Goal: Feedback & Contribution: Contribute content

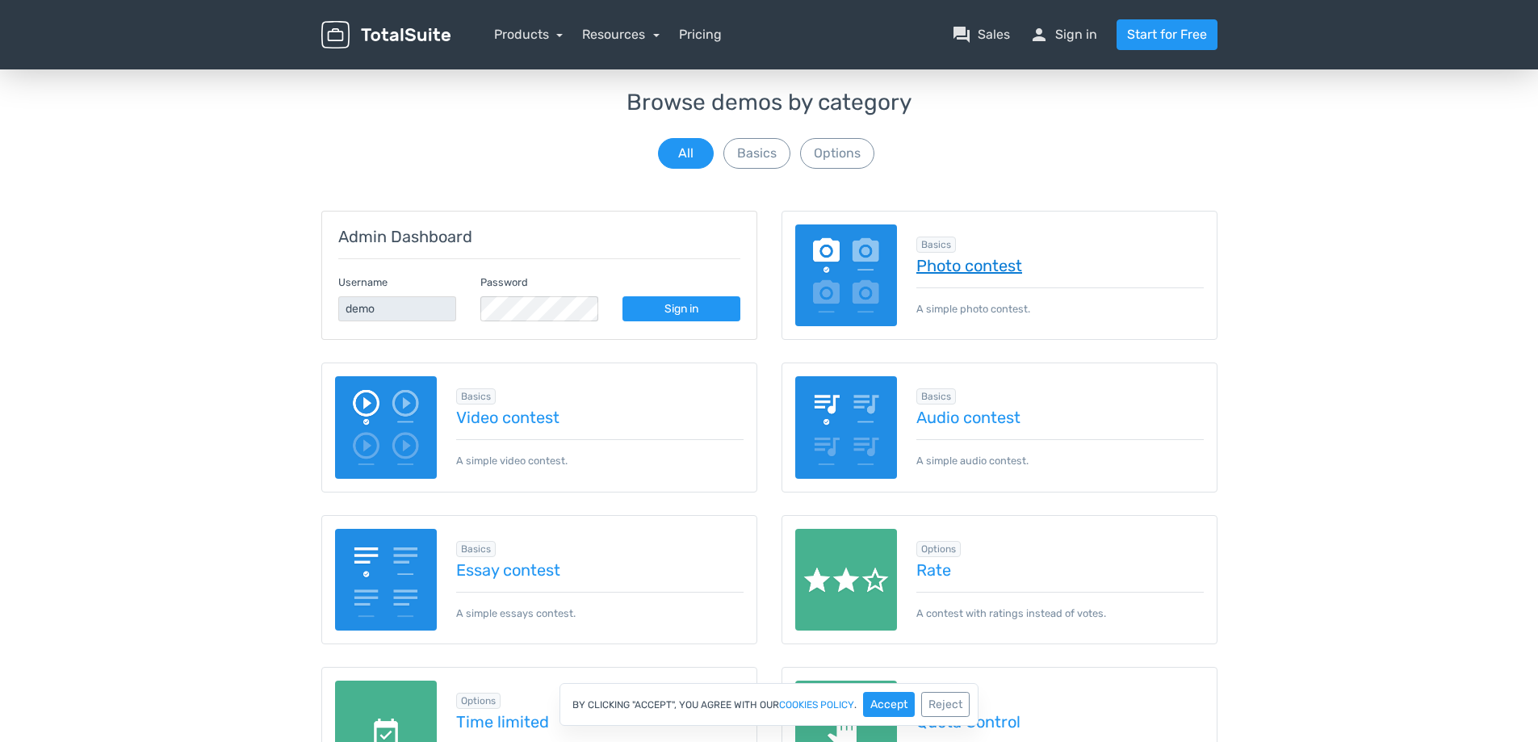
scroll to position [82, 0]
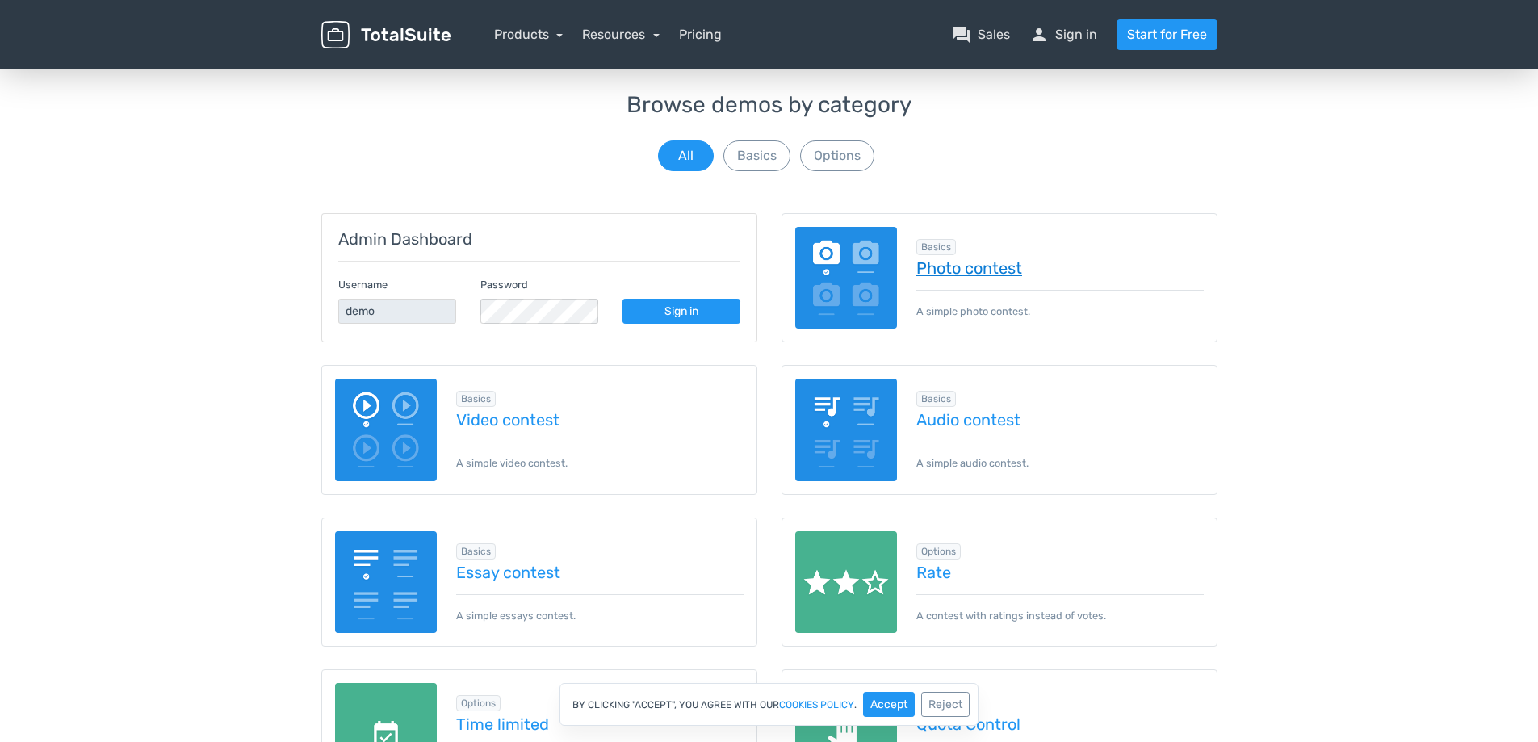
click at [969, 272] on link "Photo contest" at bounding box center [1061, 268] width 288 height 18
click at [500, 412] on link "Video contest" at bounding box center [600, 421] width 288 height 18
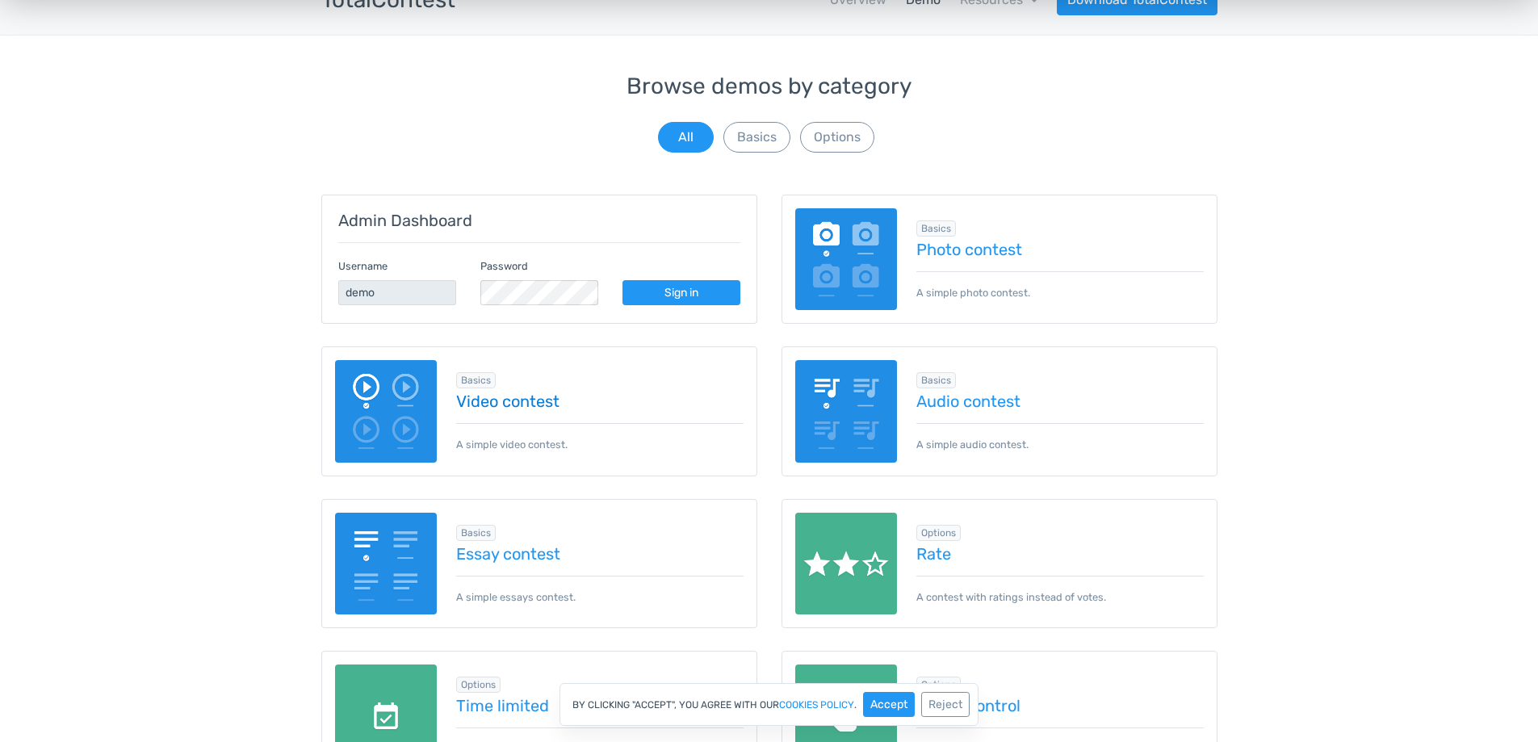
scroll to position [0, 0]
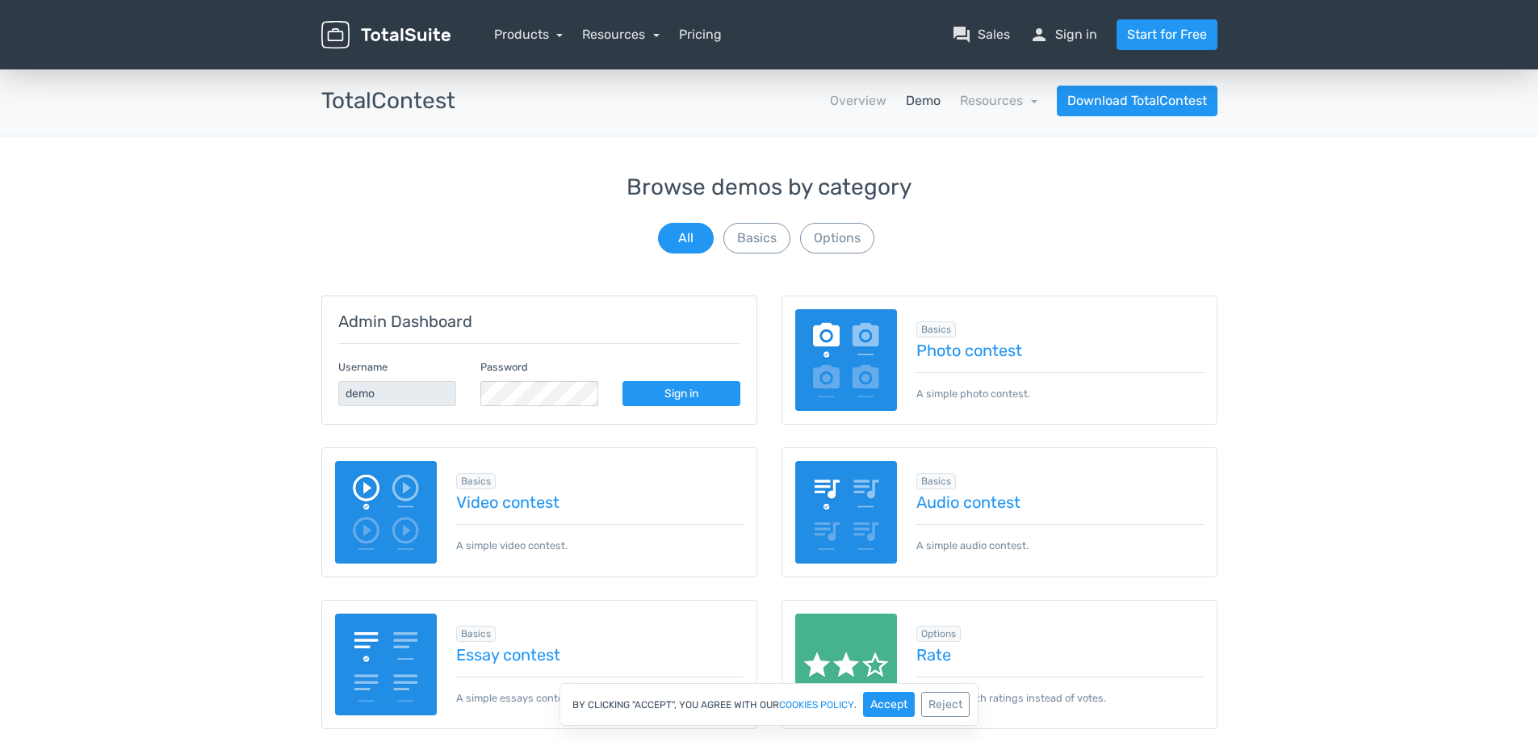
click at [1046, 231] on div "Browse demos by category All Basics Options" at bounding box center [769, 216] width 896 height 82
click at [518, 227] on div "Browse demos by category All Basics Options" at bounding box center [769, 216] width 896 height 82
click at [693, 401] on link "Sign in" at bounding box center [682, 393] width 118 height 25
click at [744, 237] on button "Basics" at bounding box center [757, 238] width 67 height 31
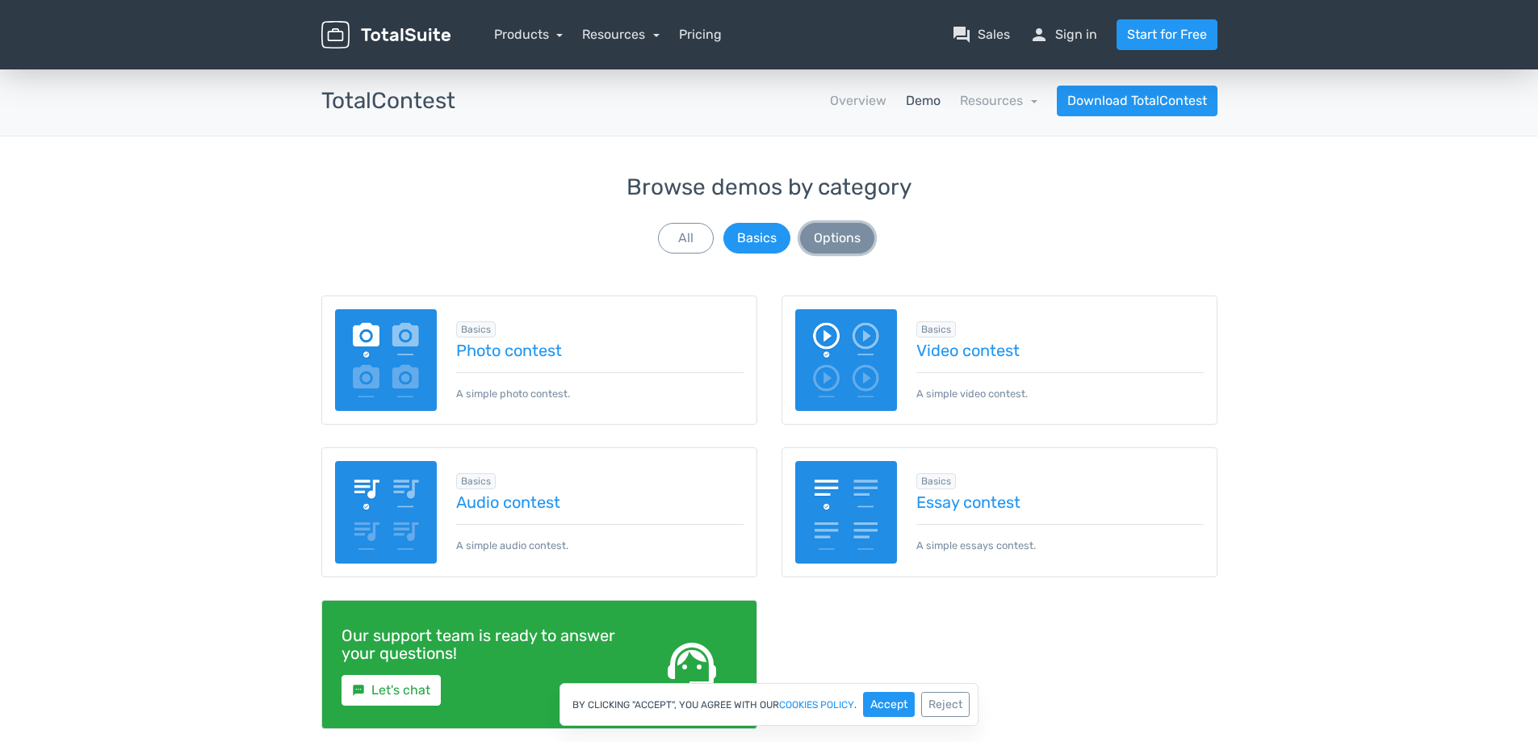
click at [825, 236] on button "Options" at bounding box center [837, 238] width 74 height 31
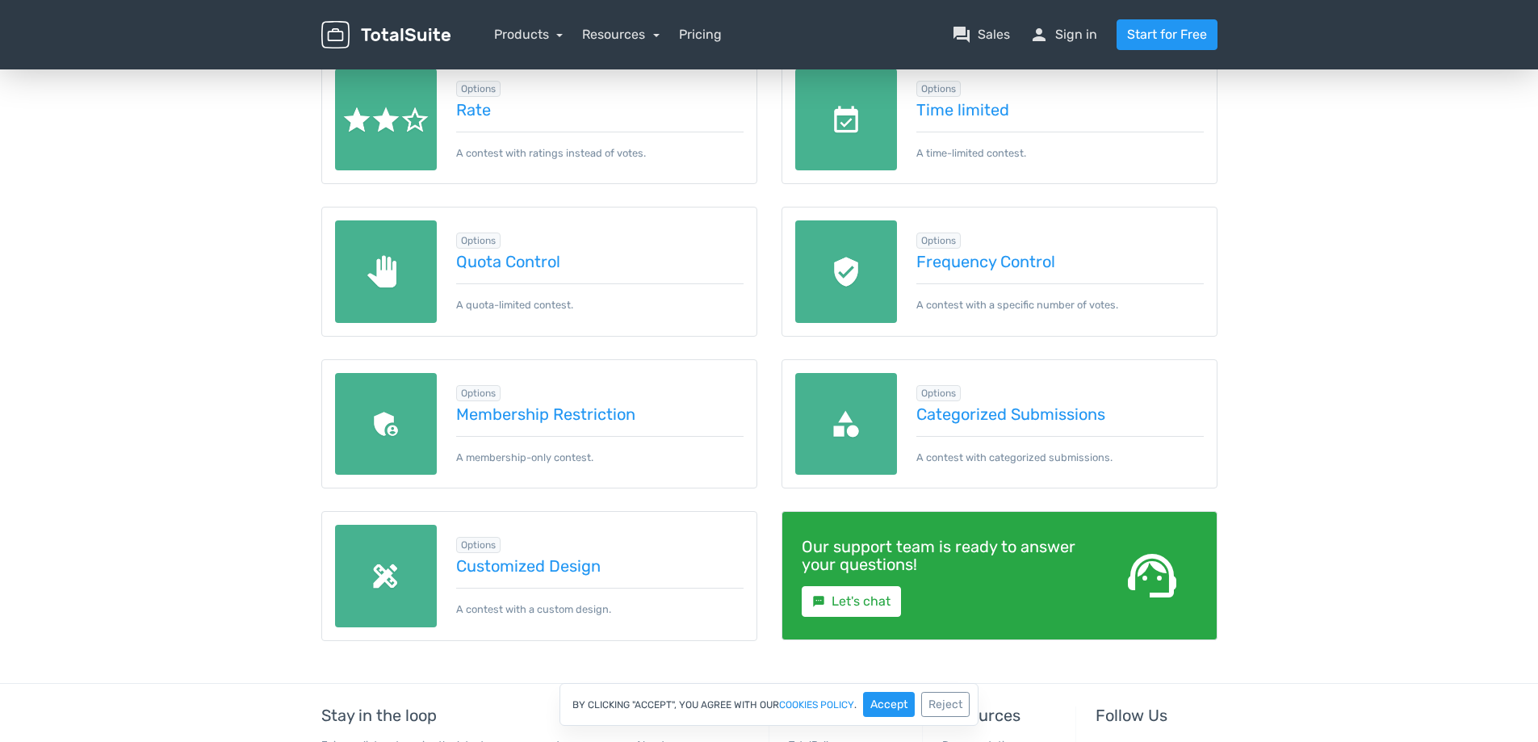
scroll to position [242, 0]
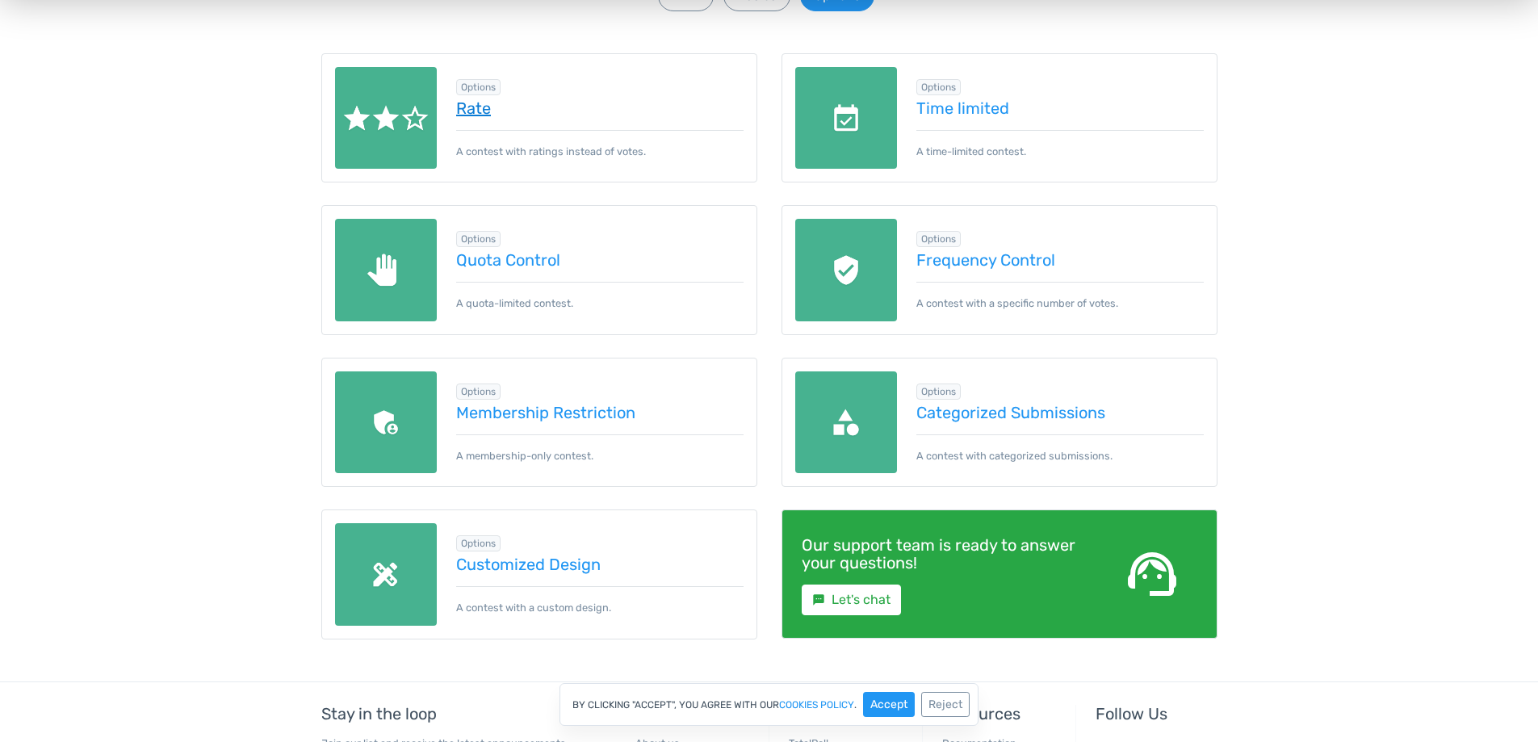
click at [475, 109] on link "Rate" at bounding box center [600, 108] width 288 height 18
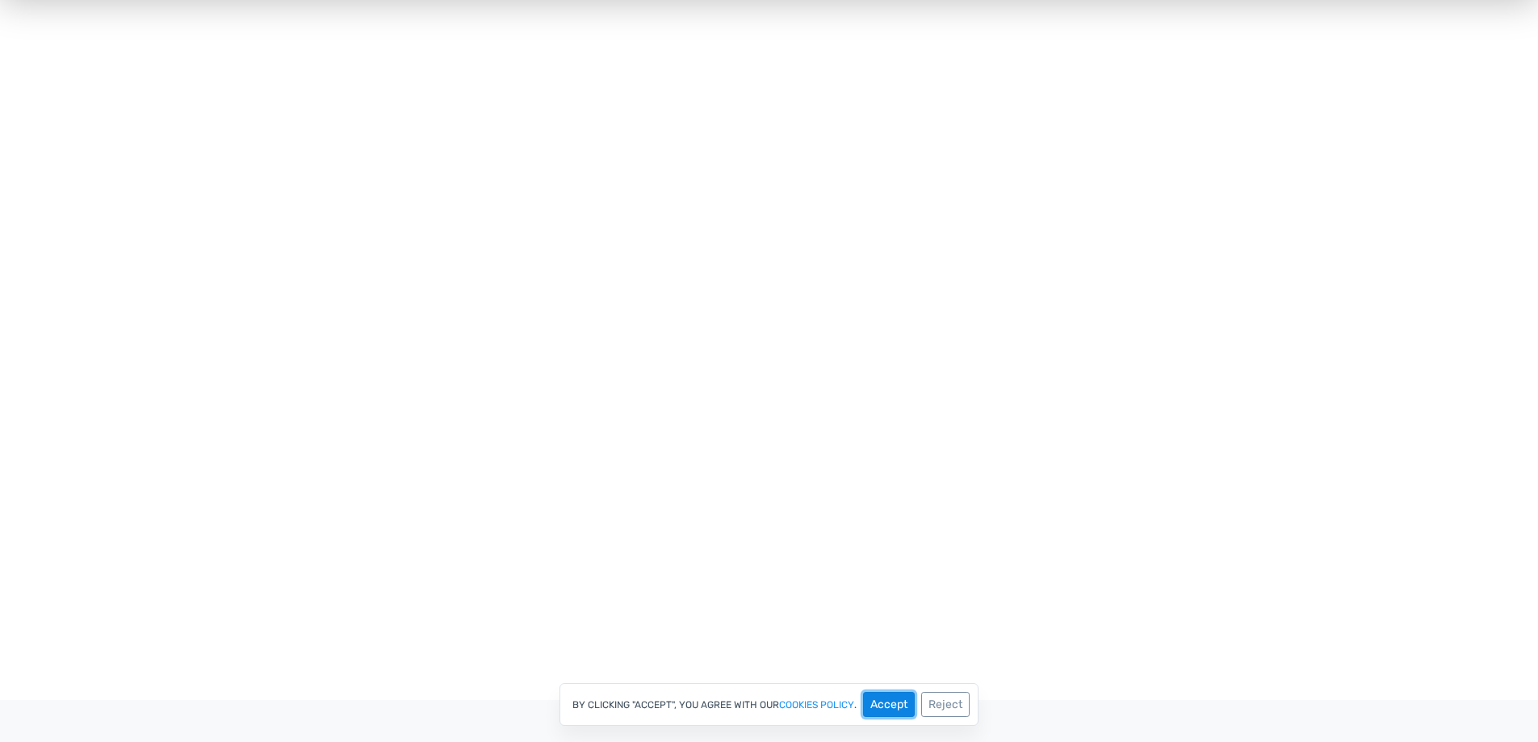
click at [886, 707] on button "Accept" at bounding box center [889, 704] width 52 height 25
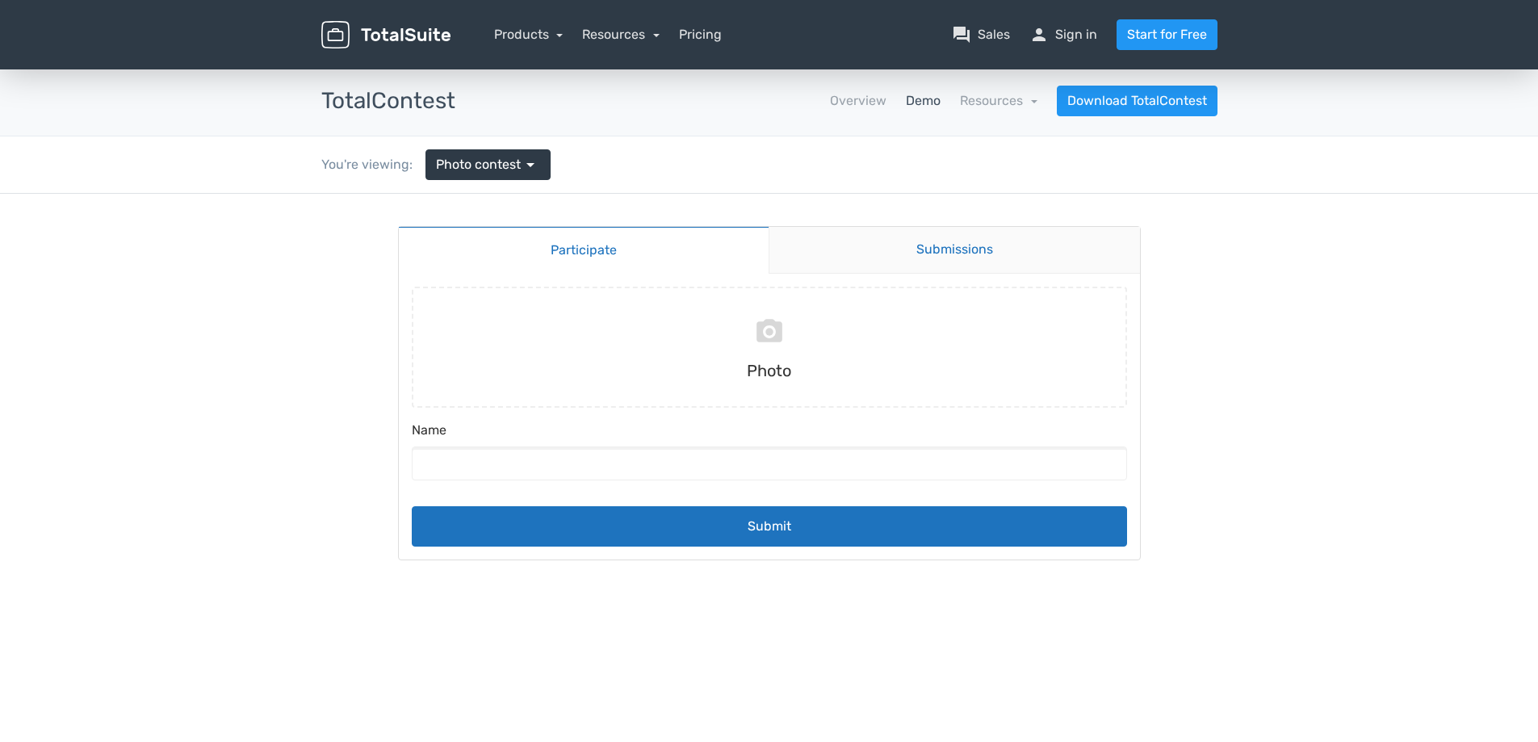
click at [1001, 253] on link "Submissions" at bounding box center [954, 250] width 371 height 47
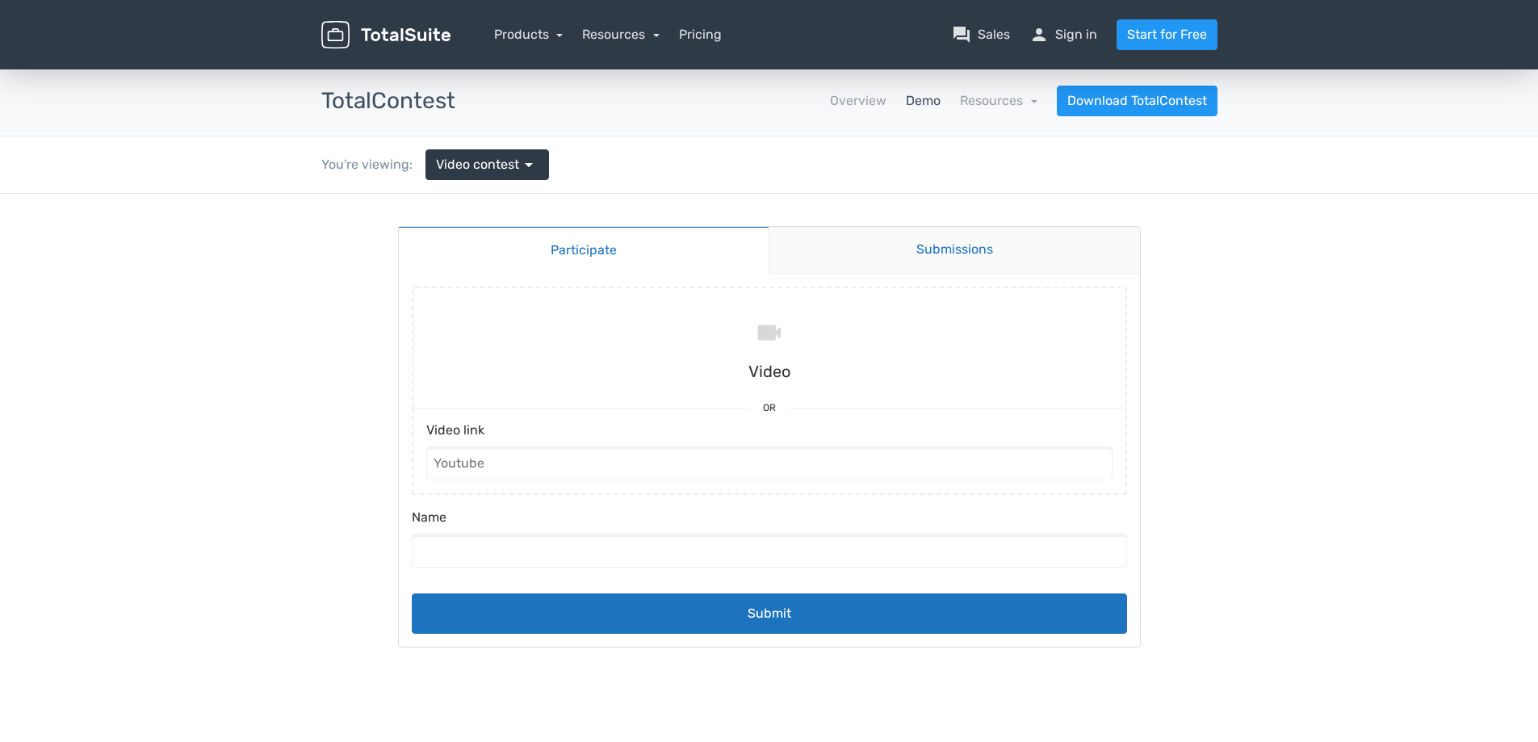
click at [951, 250] on link "Submissions" at bounding box center [954, 250] width 371 height 47
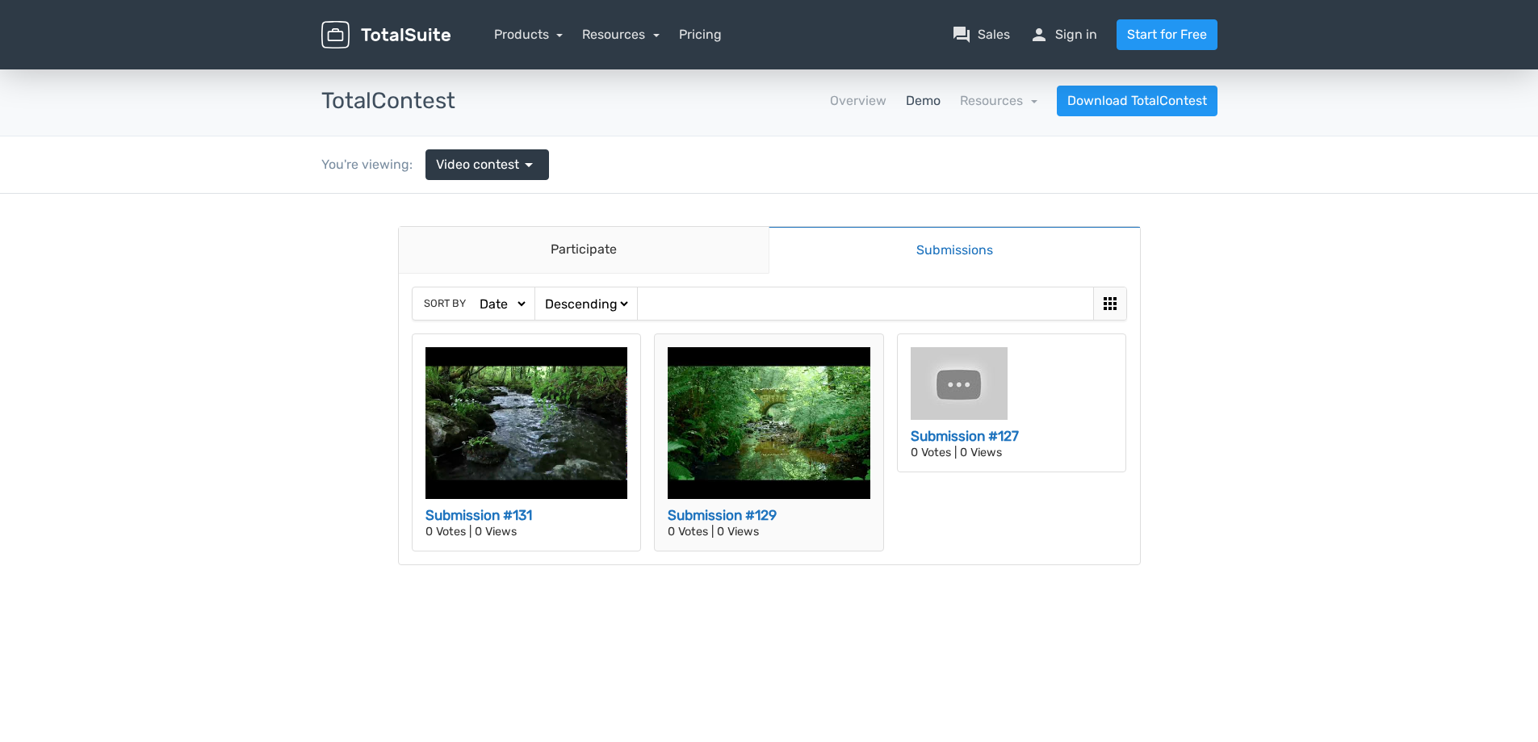
click at [719, 535] on p "0 Votes | 0 Views" at bounding box center [769, 532] width 203 height 11
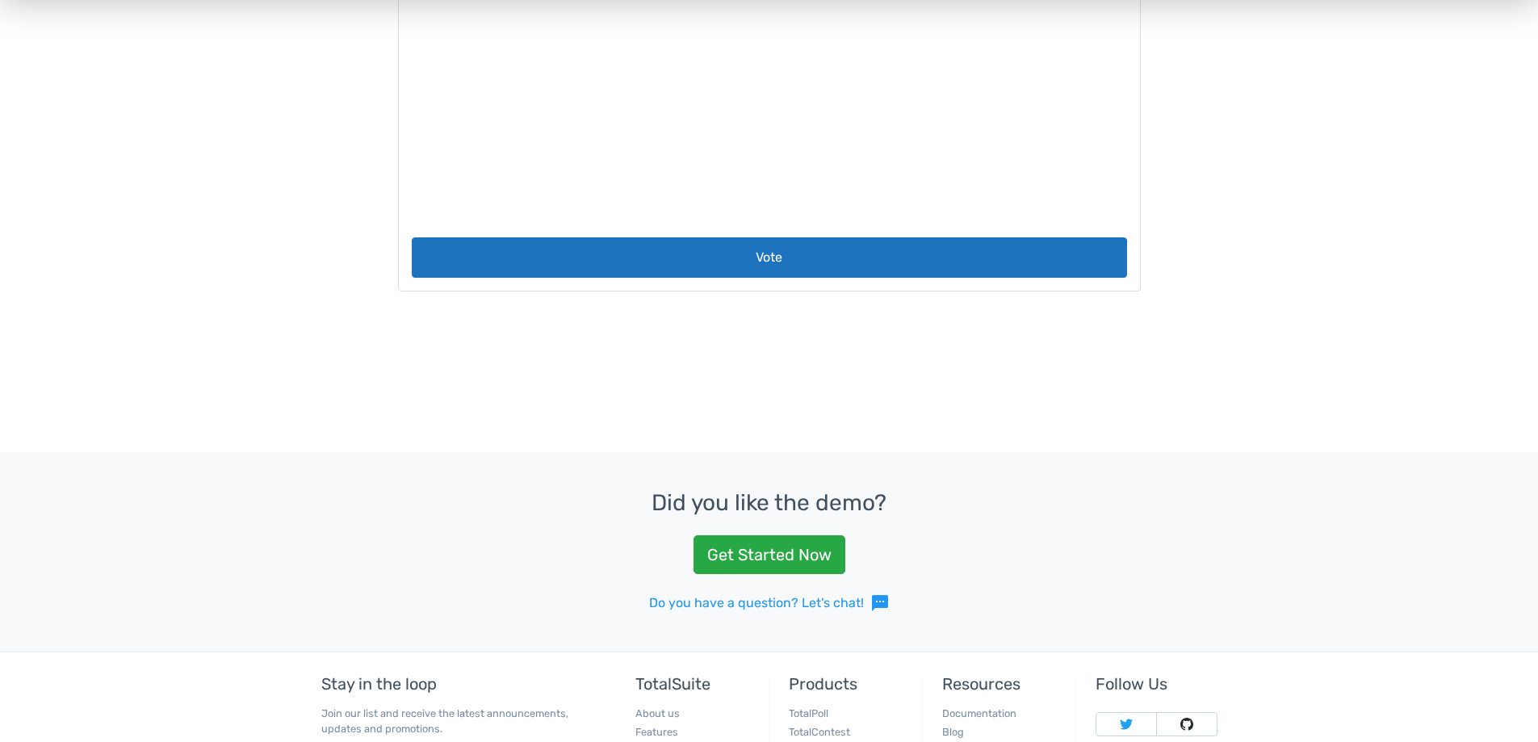
scroll to position [485, 0]
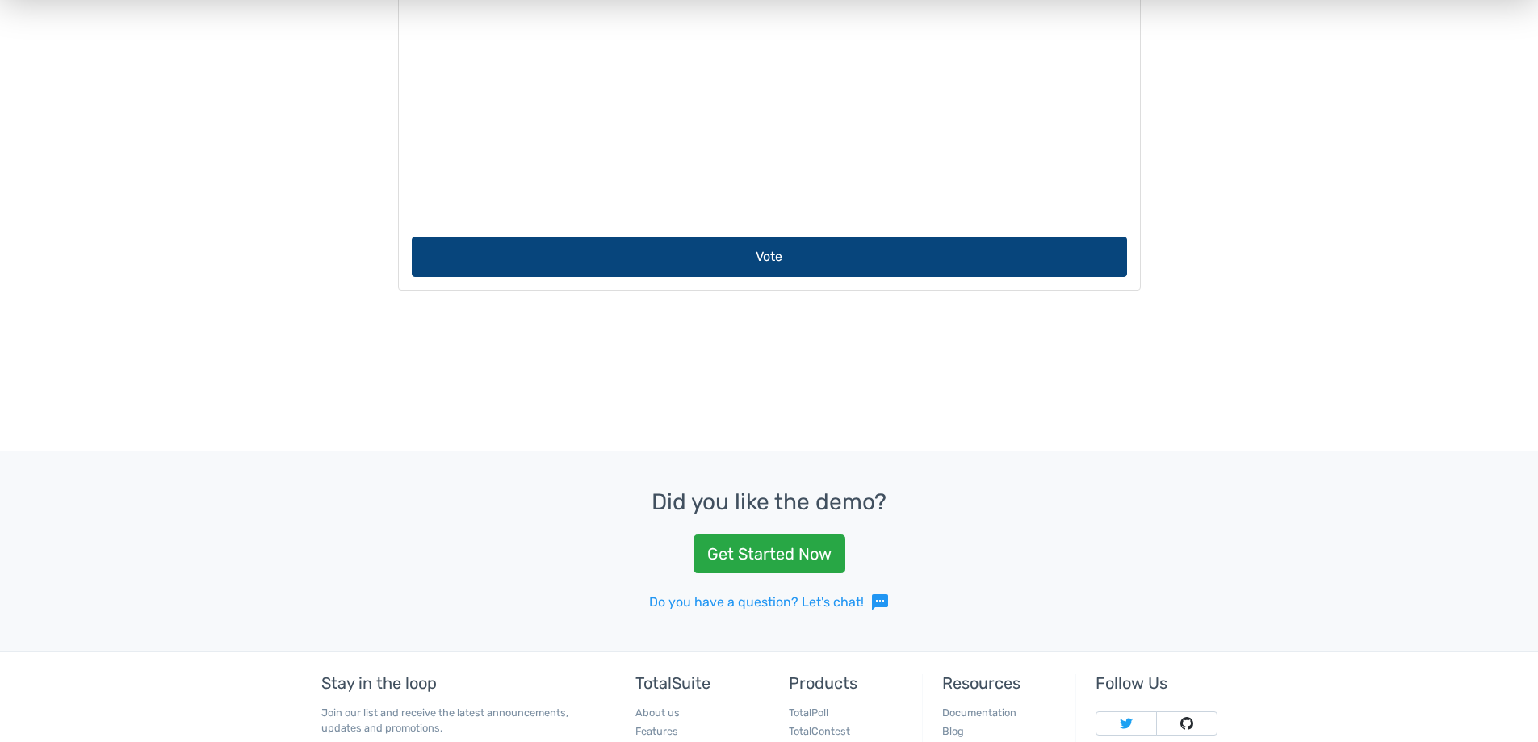
click at [759, 261] on button "Vote" at bounding box center [770, 257] width 716 height 40
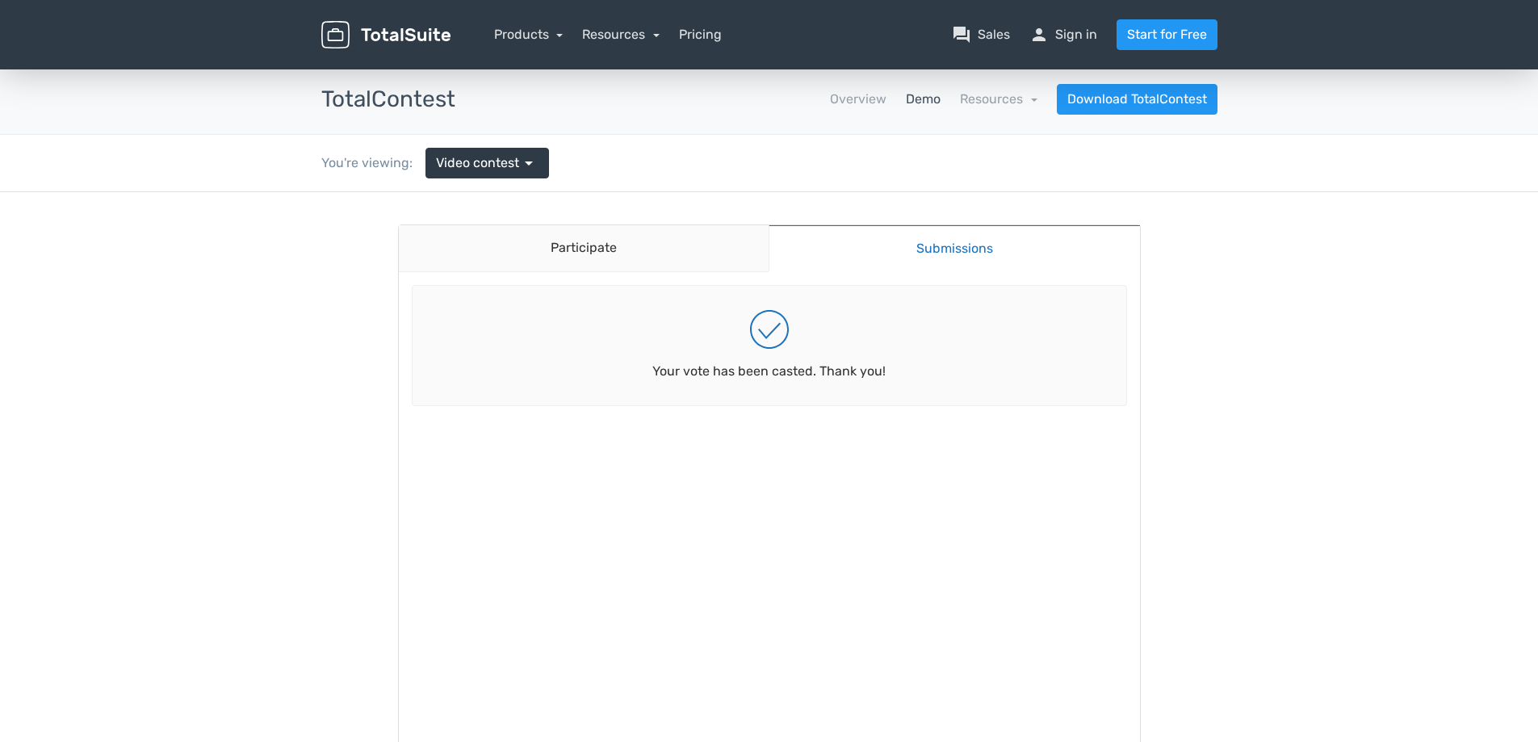
scroll to position [1, 0]
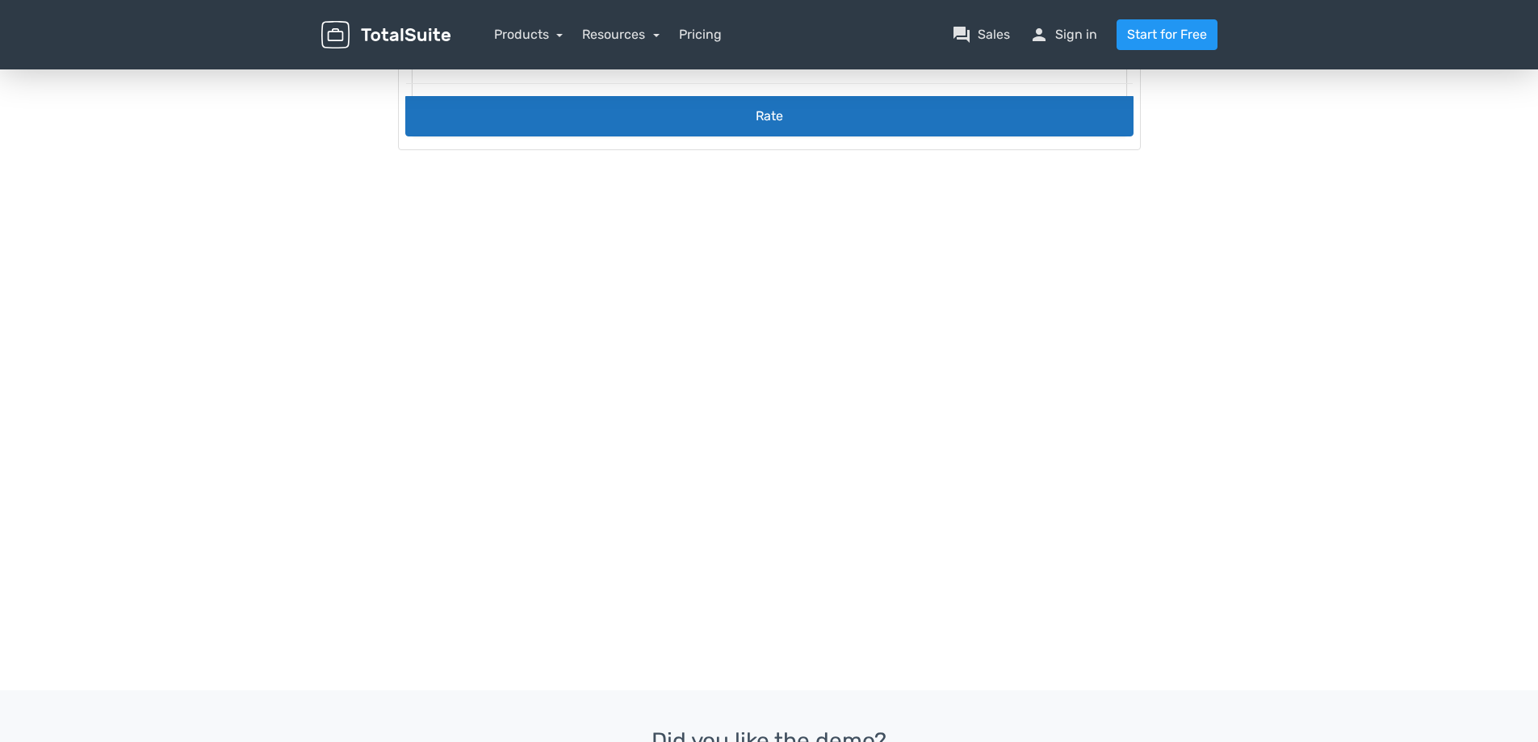
scroll to position [485, 0]
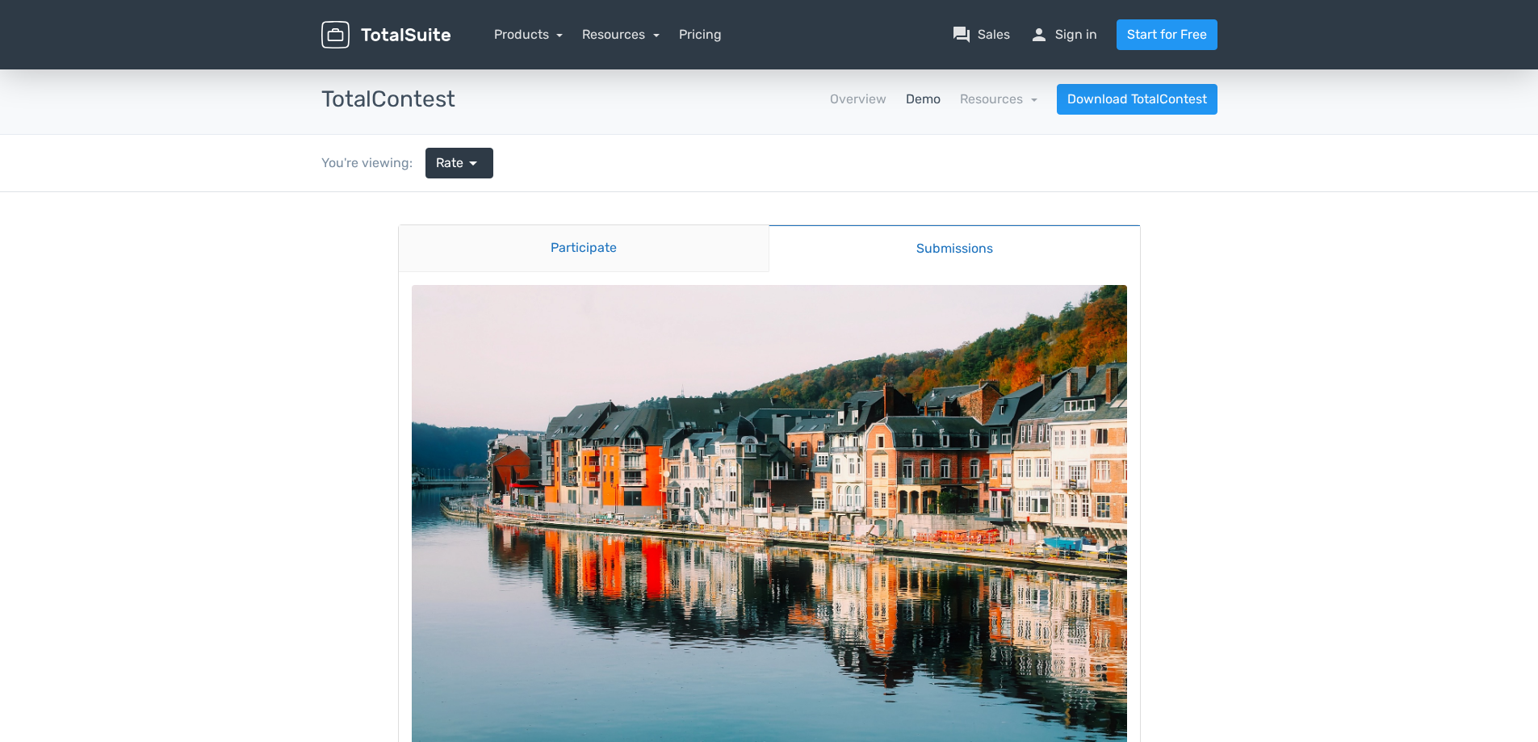
click at [605, 242] on link "Participate" at bounding box center [584, 248] width 371 height 47
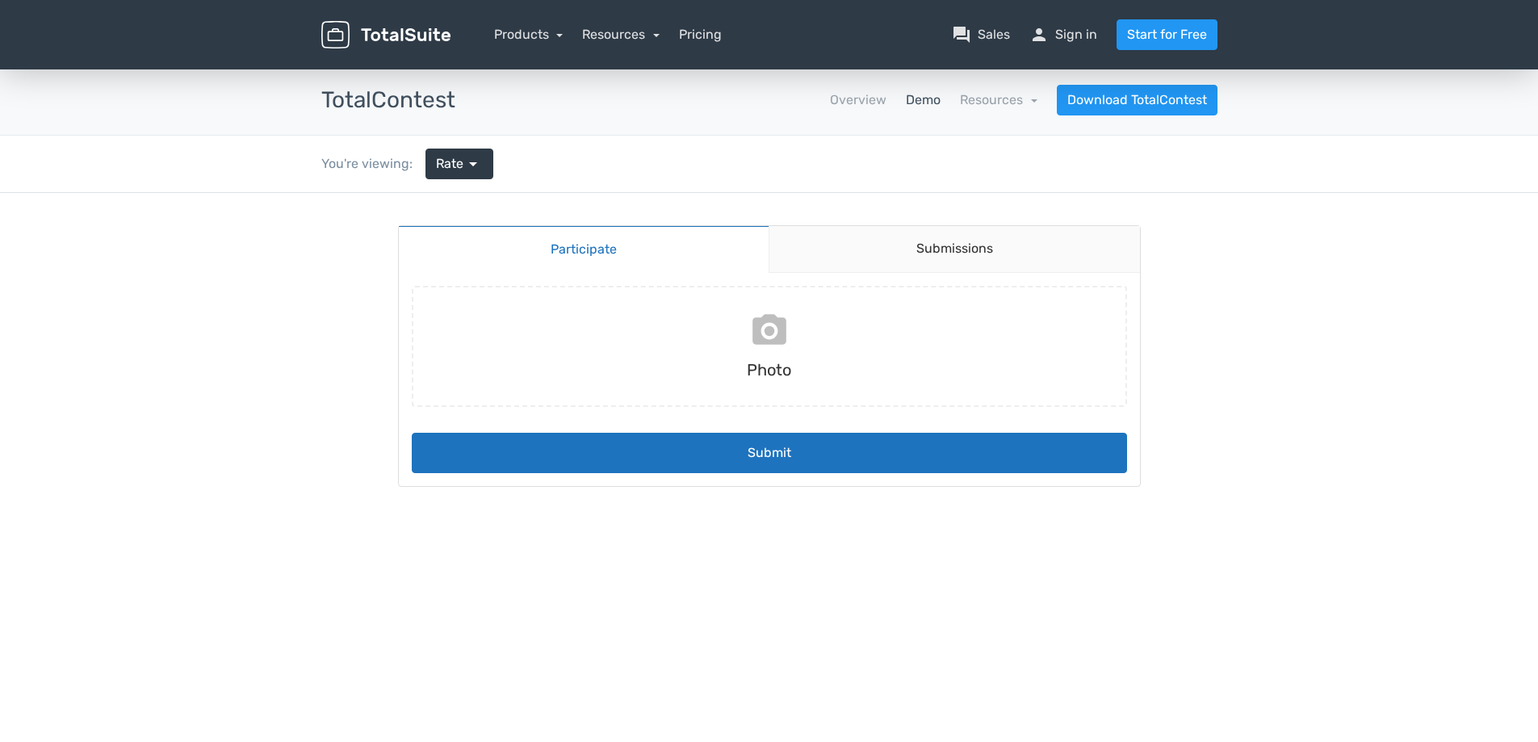
click at [778, 327] on input "file" at bounding box center [769, 346] width 728 height 121
type input "C:\fakepath\Airmaster-banner-email2.png"
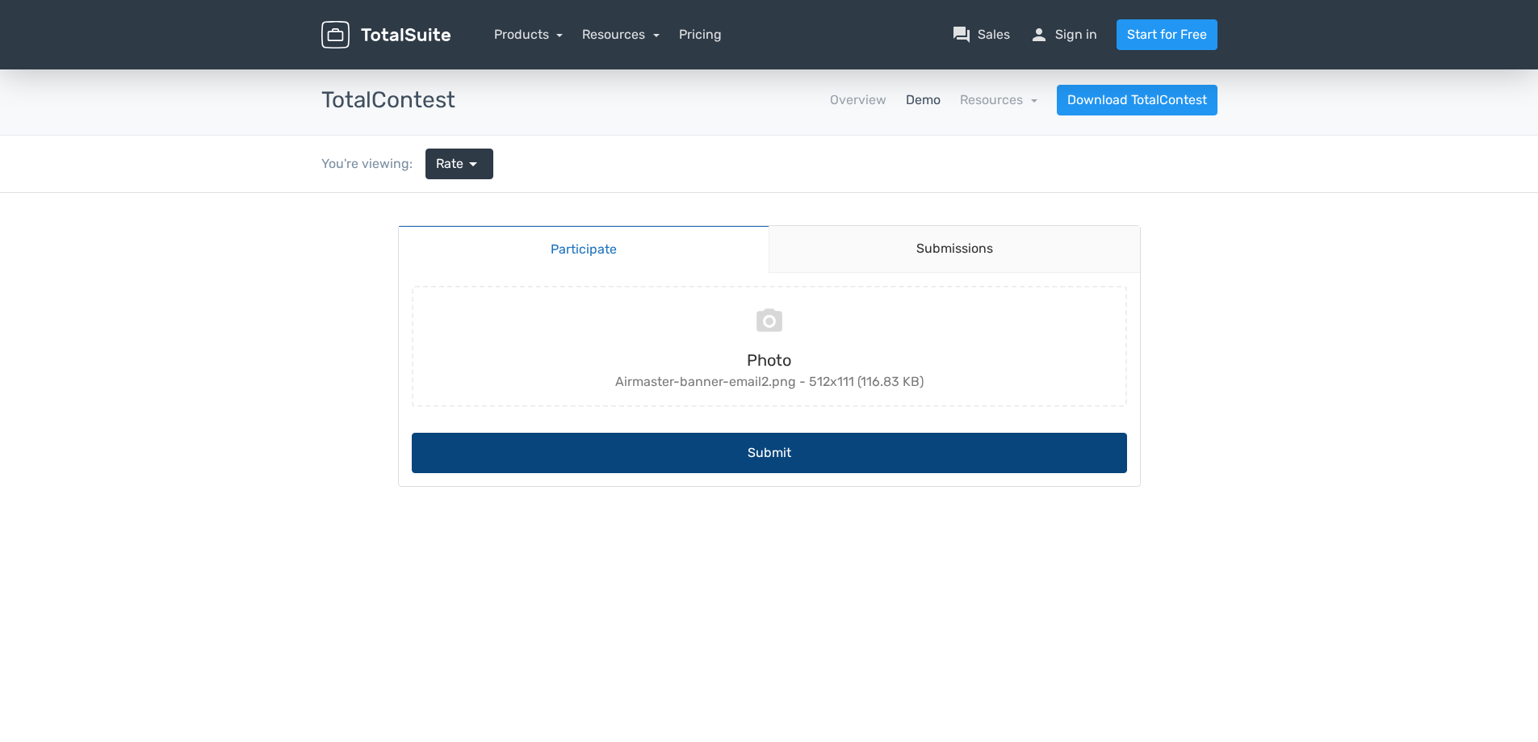
click at [758, 455] on button "Submit" at bounding box center [770, 453] width 716 height 40
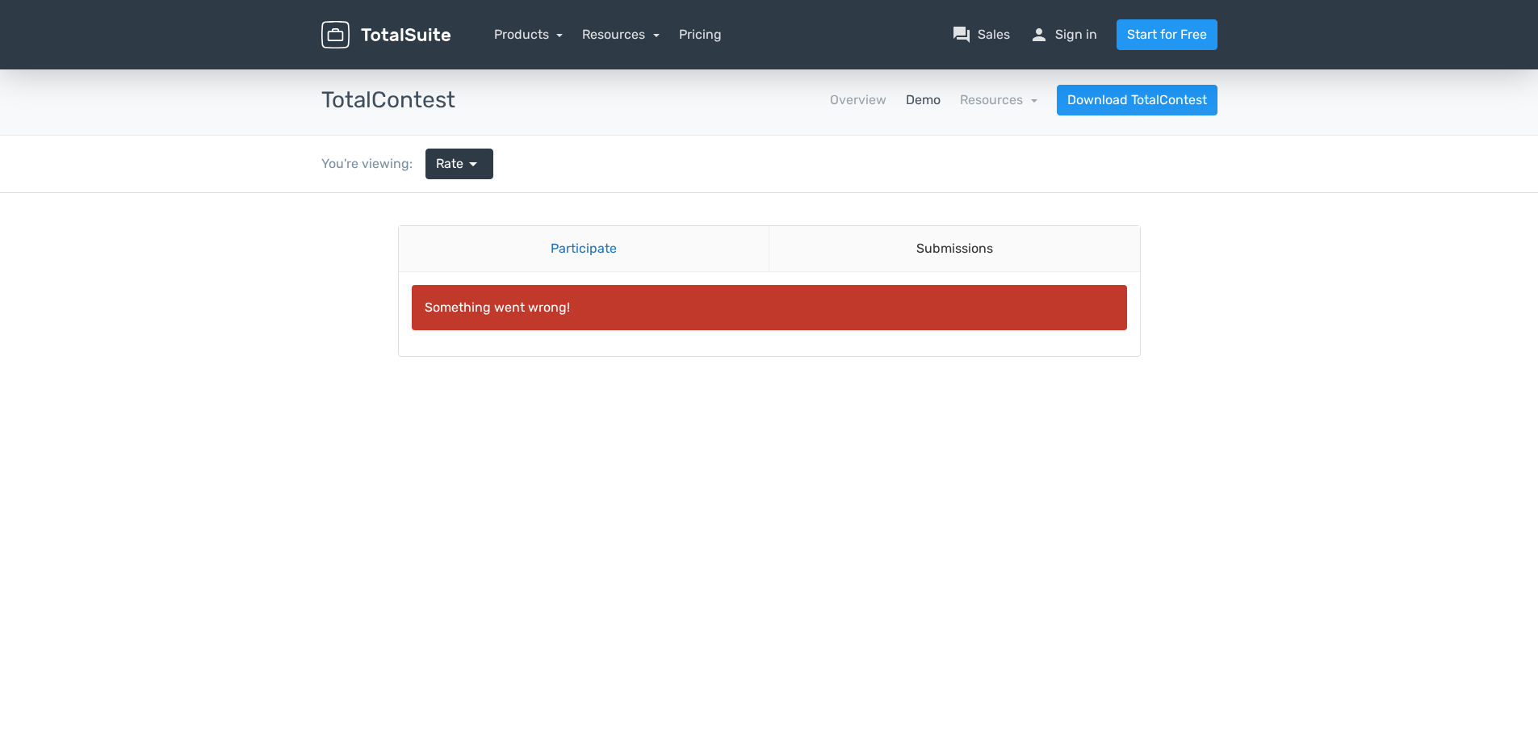
click at [625, 250] on link "Participate" at bounding box center [584, 249] width 371 height 46
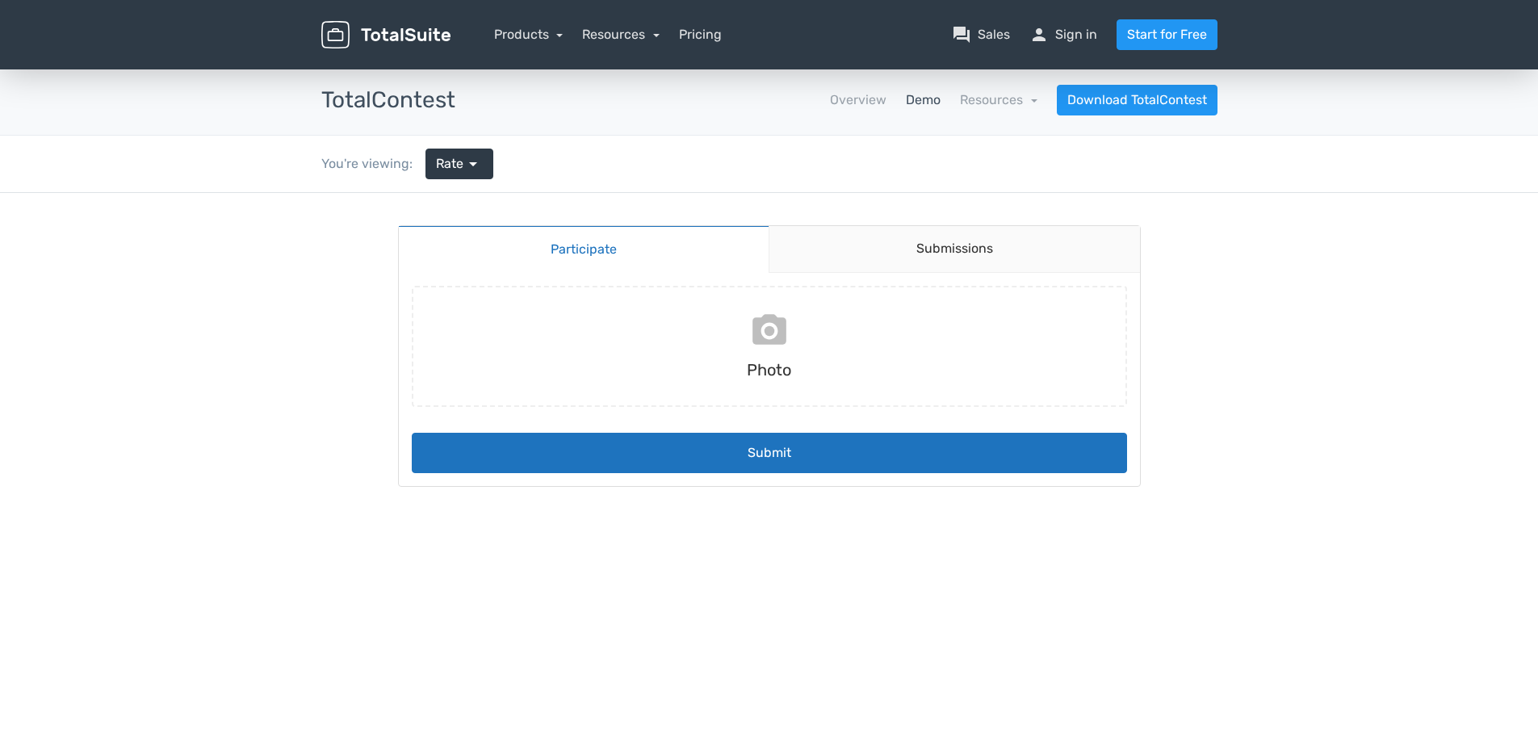
click at [766, 342] on input "file" at bounding box center [769, 346] width 728 height 121
type input "C:\fakepath\IMG_4191.jpg"
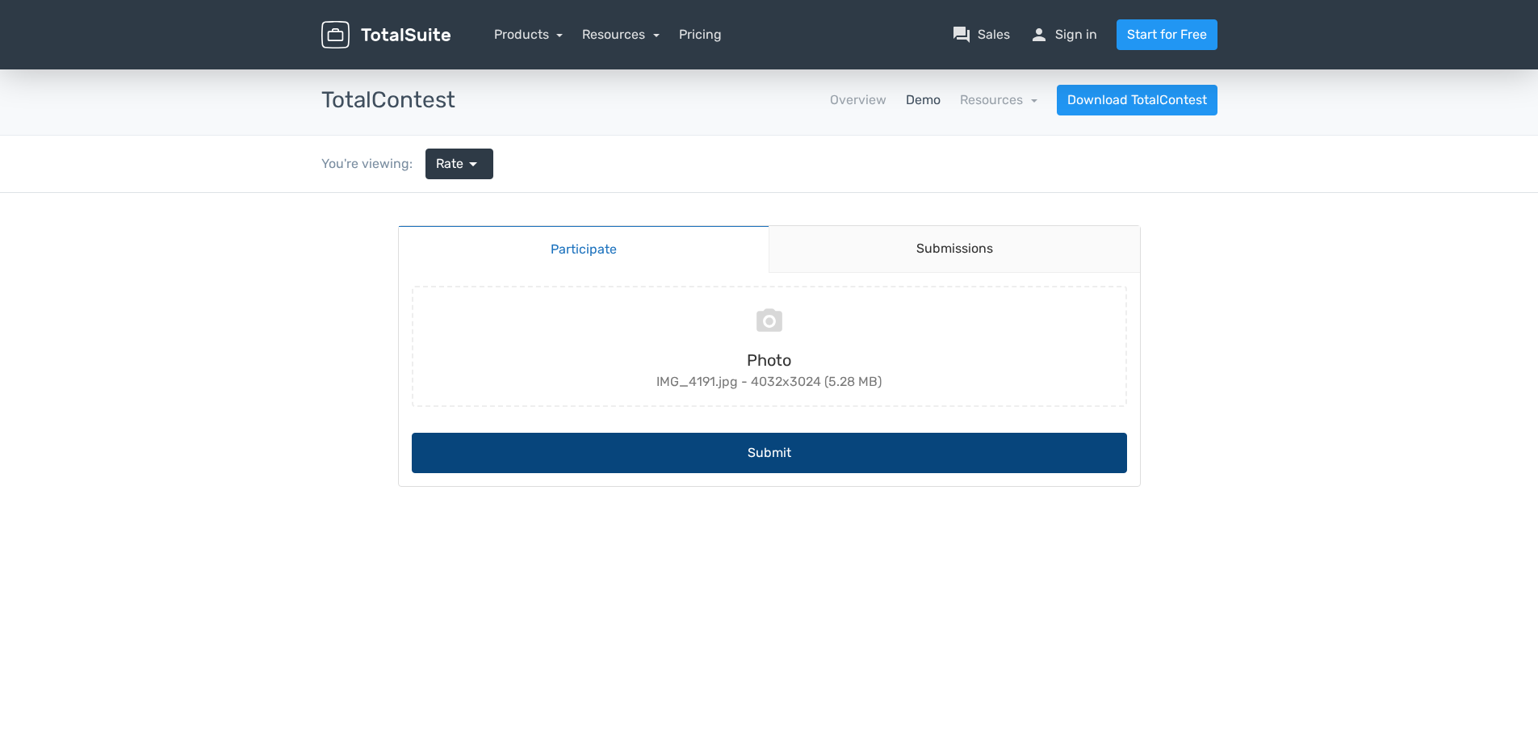
click at [774, 450] on button "Submit" at bounding box center [770, 453] width 716 height 40
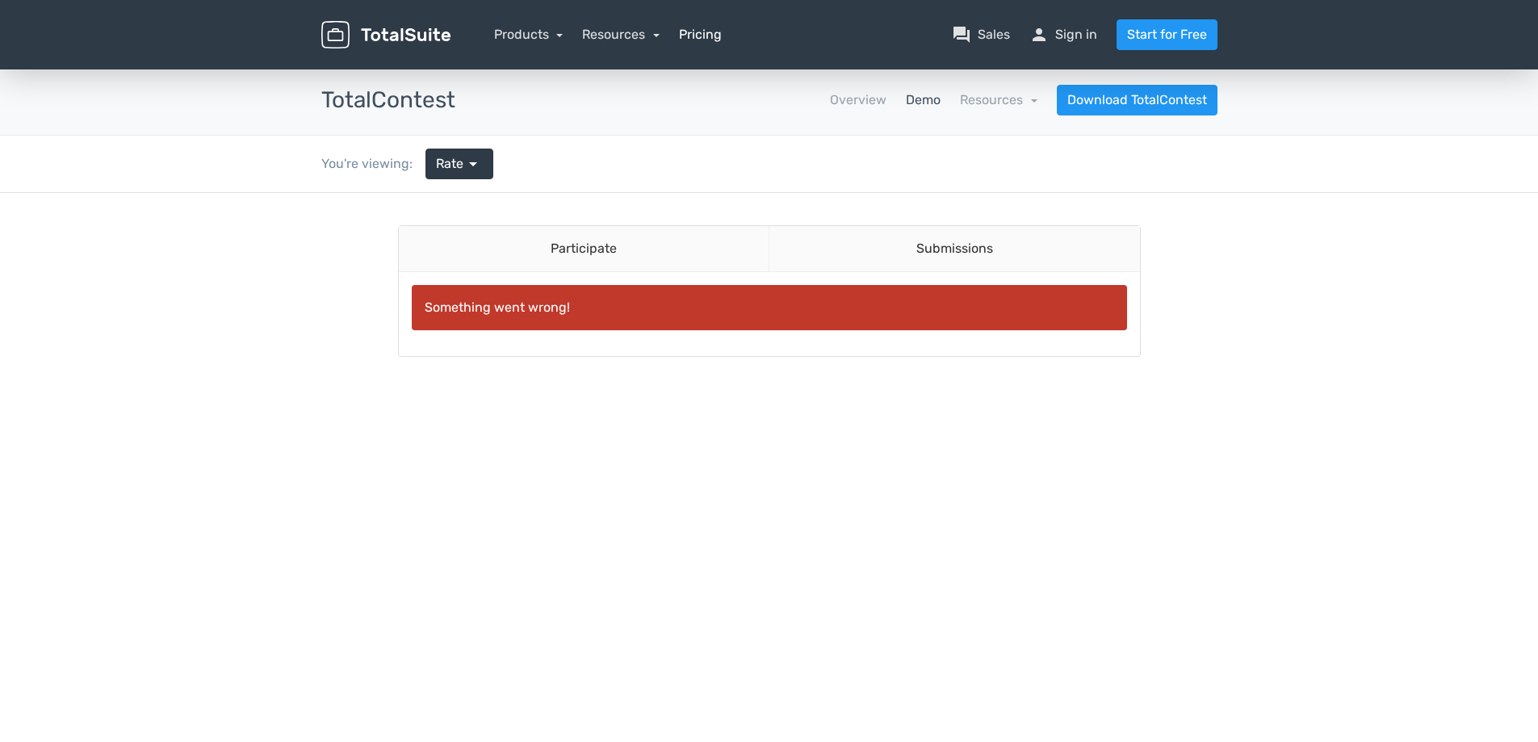
click at [701, 32] on link "Pricing" at bounding box center [700, 34] width 43 height 19
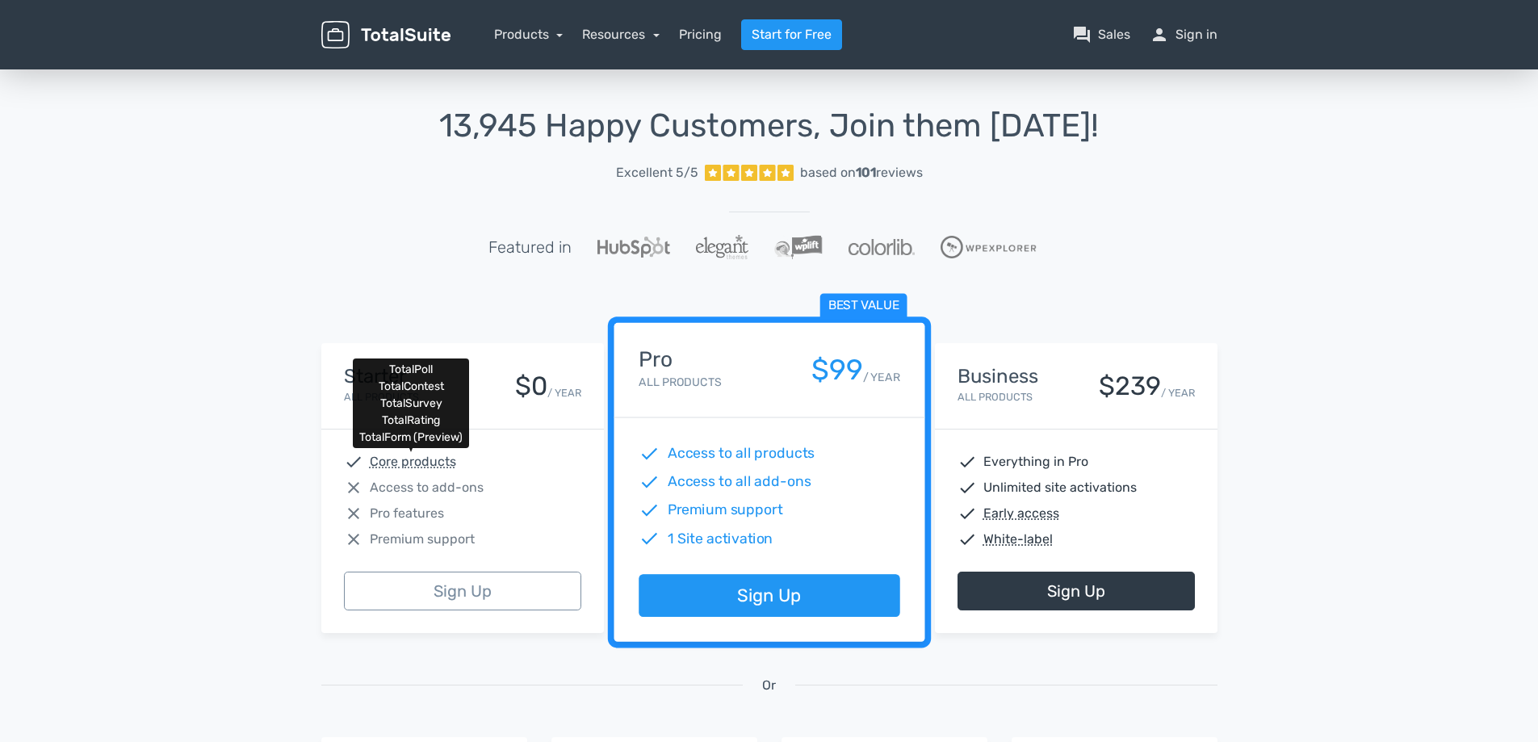
click at [409, 455] on abbr "Core products" at bounding box center [413, 461] width 86 height 19
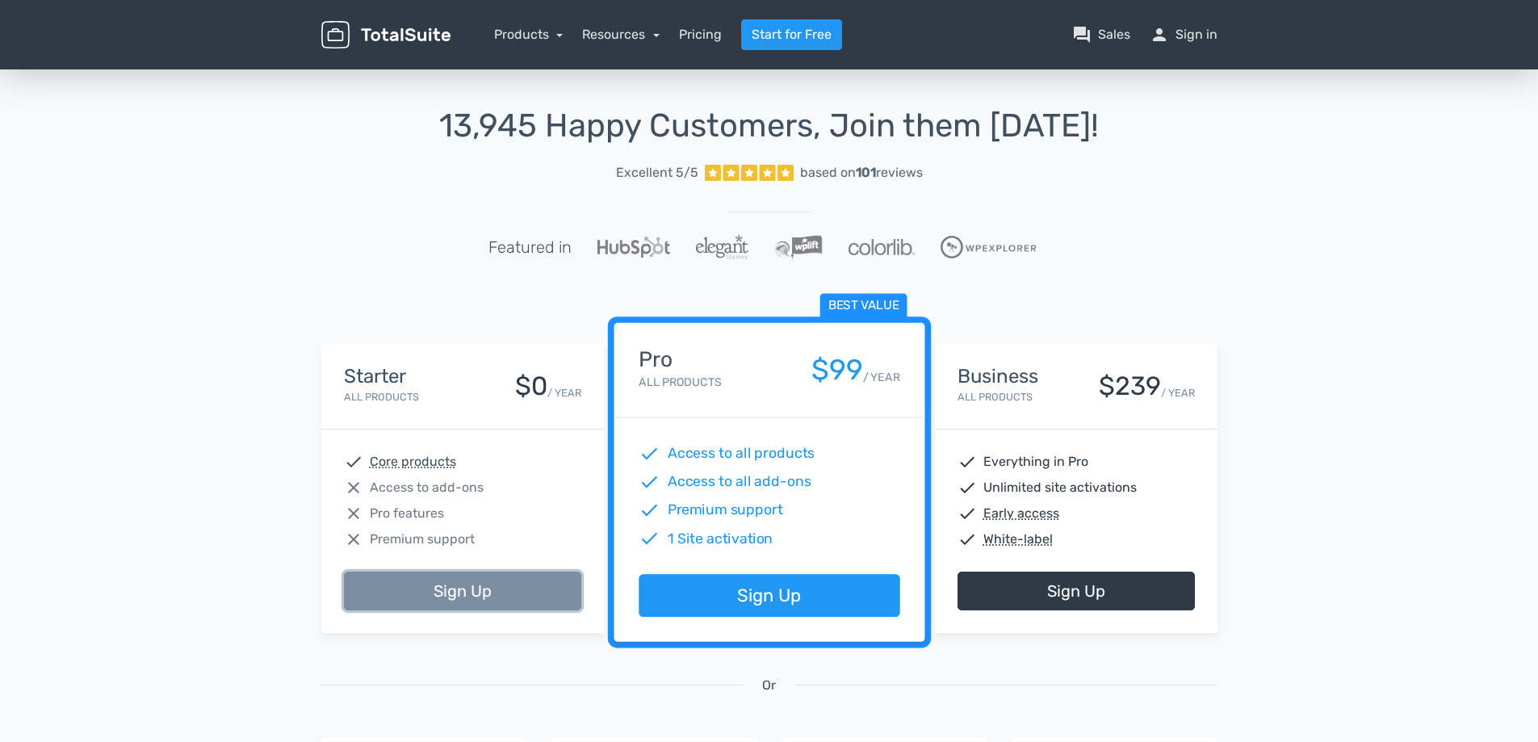
click at [455, 599] on link "Sign Up" at bounding box center [462, 591] width 237 height 39
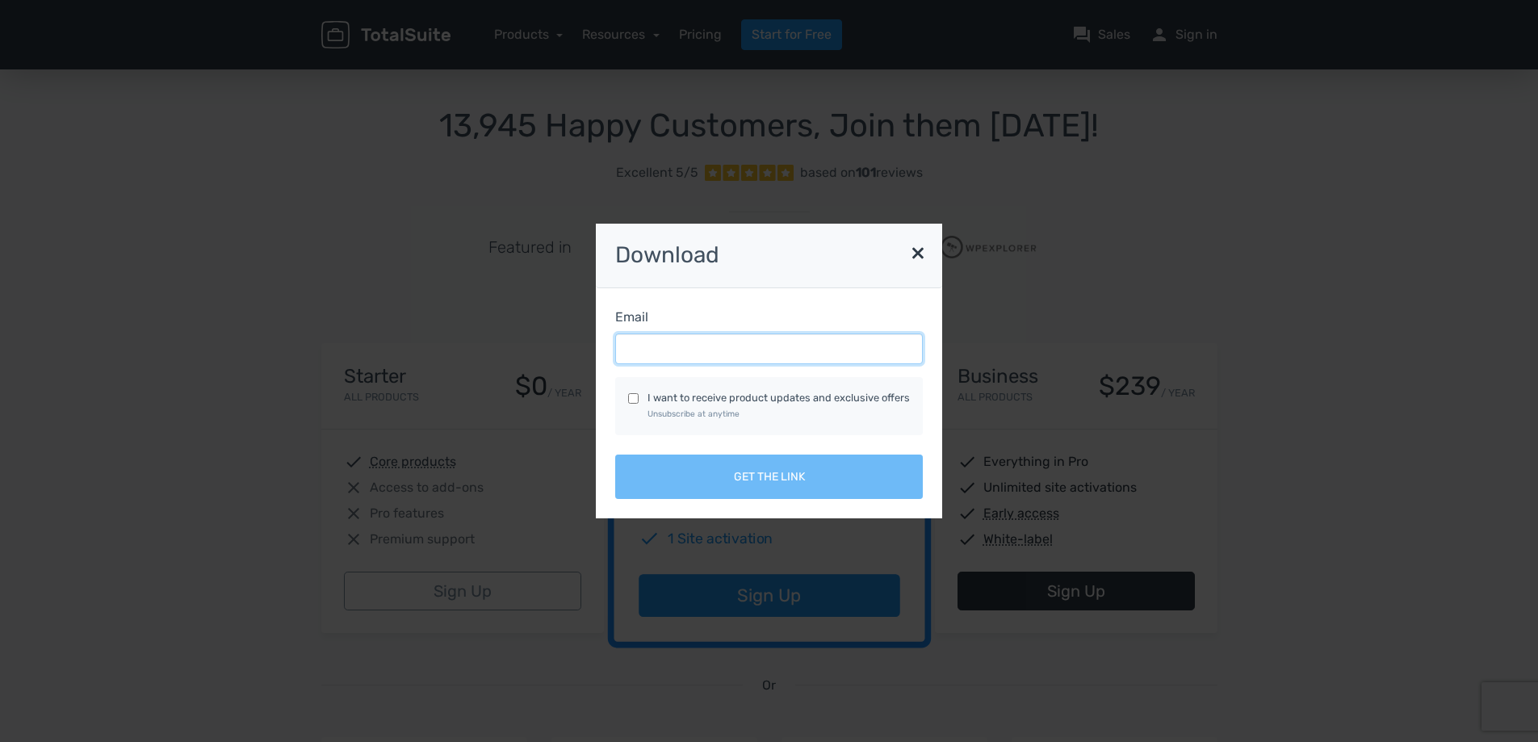
click at [678, 349] on input "Email" at bounding box center [769, 349] width 308 height 31
type input "mboisvert@barricadesandsigns.com"
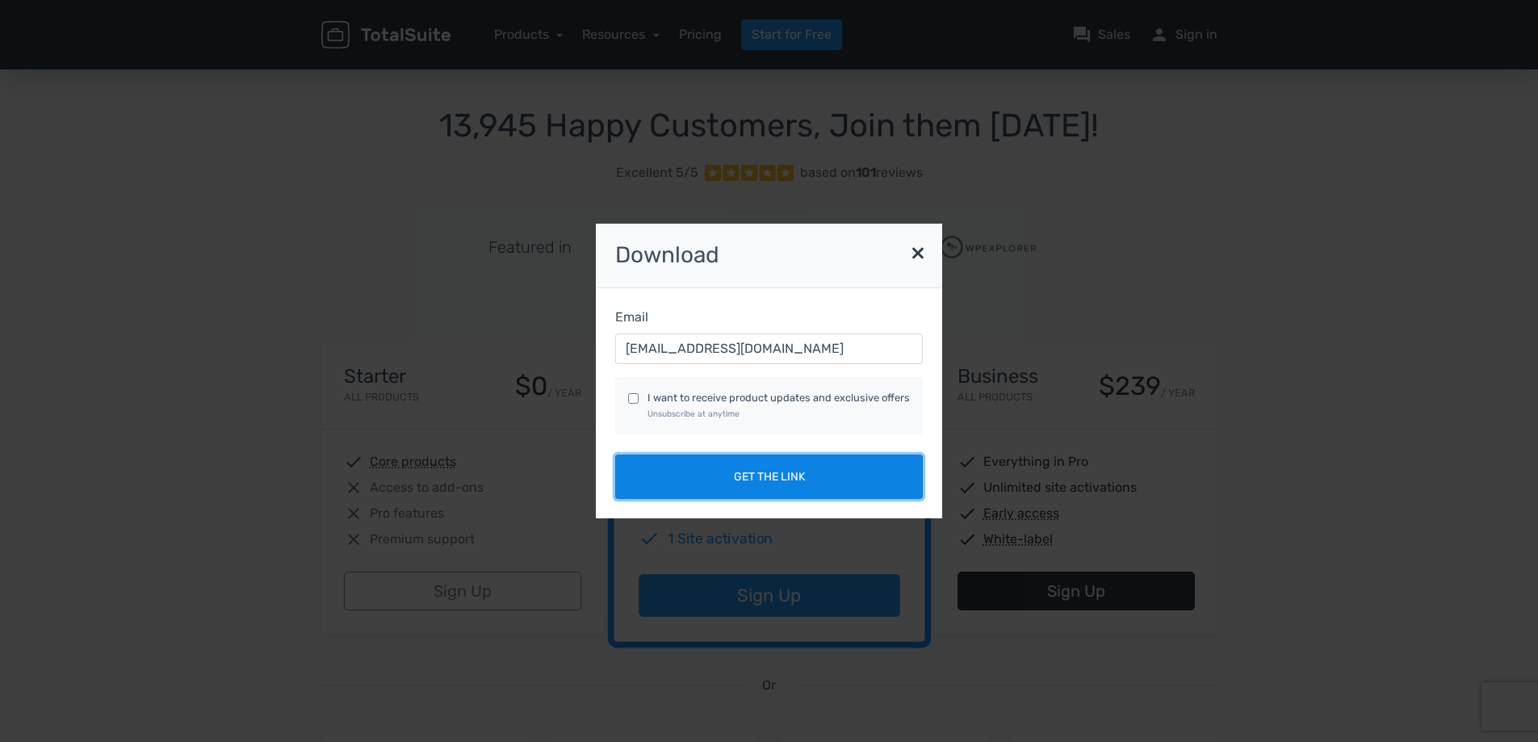
click at [766, 485] on button "Get the link" at bounding box center [769, 477] width 308 height 44
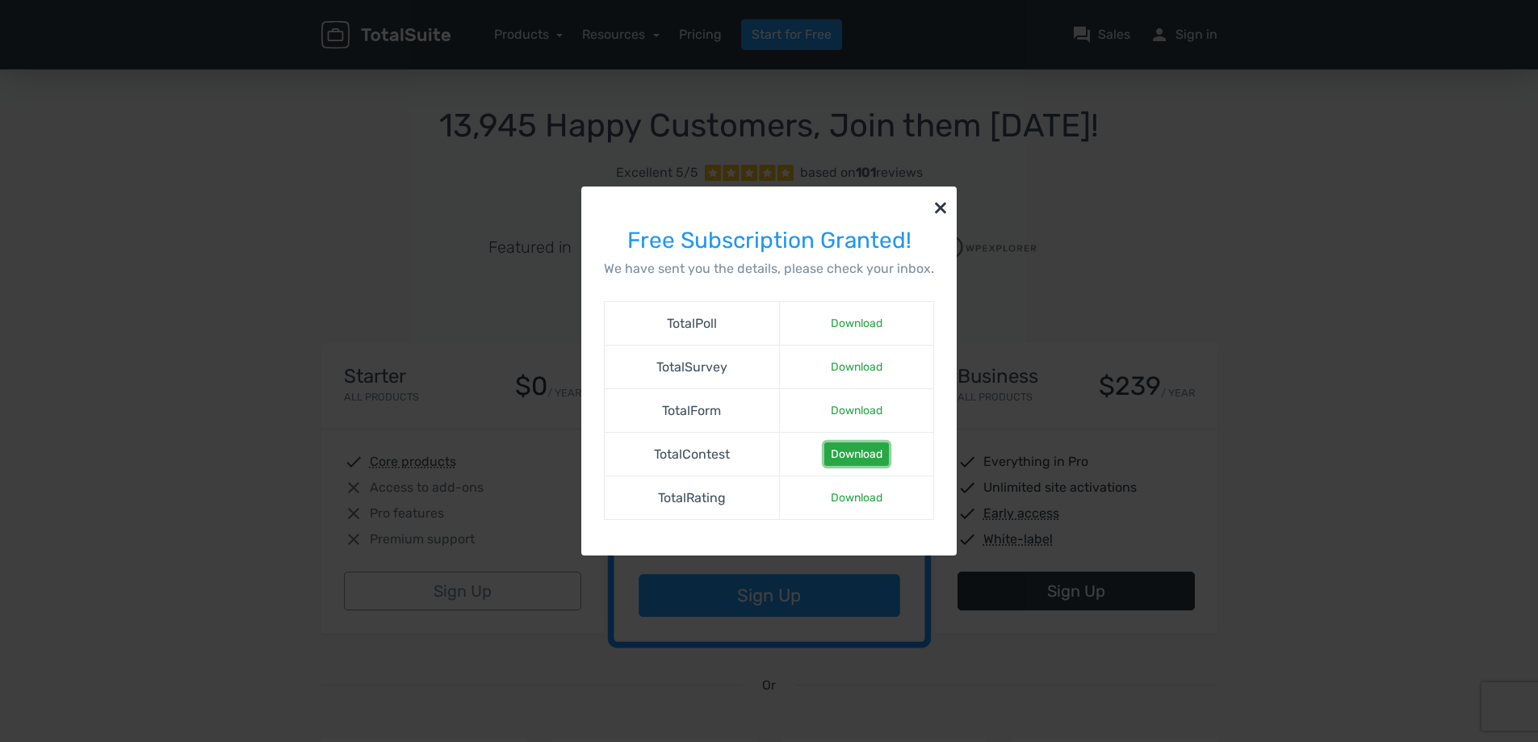
click at [850, 451] on link "Download" at bounding box center [857, 454] width 65 height 23
click at [935, 210] on button "×" at bounding box center [941, 207] width 32 height 40
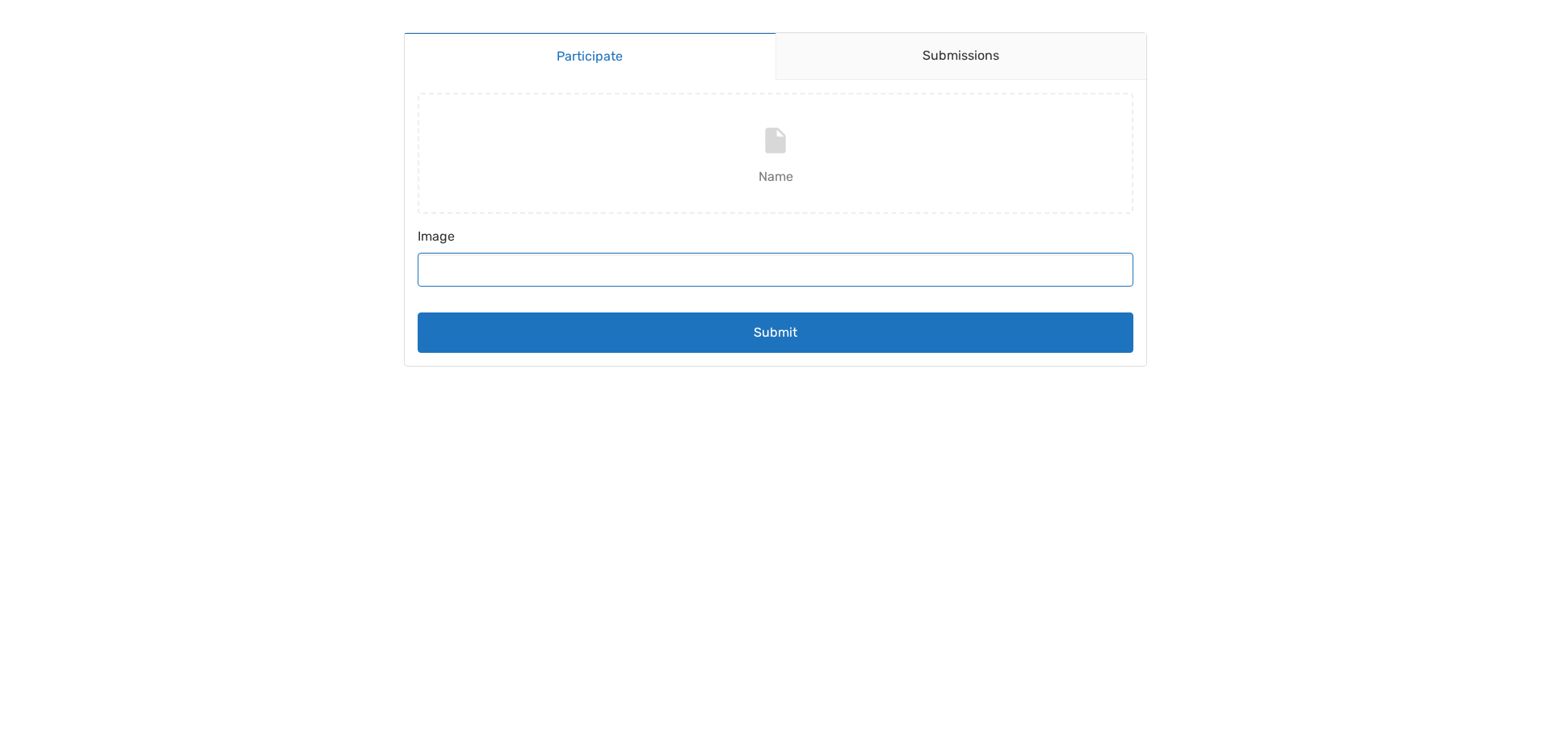
click at [633, 275] on input "Image" at bounding box center [776, 270] width 716 height 34
click at [768, 145] on input "Name" at bounding box center [775, 153] width 728 height 121
type input "C:\fakepath\Airmaster-banner-email2.png"
click at [499, 273] on input "Image" at bounding box center [776, 270] width 716 height 34
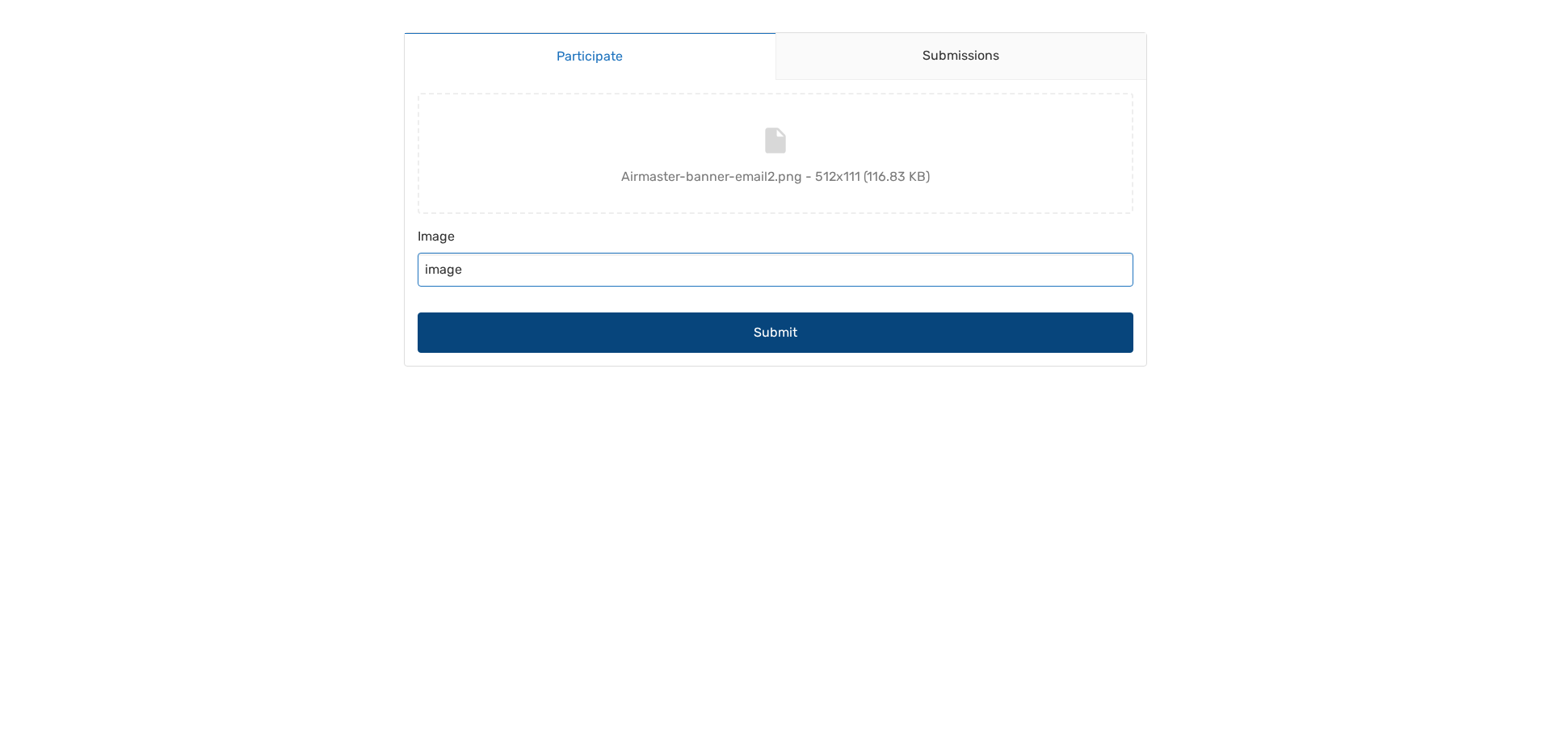
type input "image"
click at [795, 320] on button "Submit" at bounding box center [776, 333] width 716 height 40
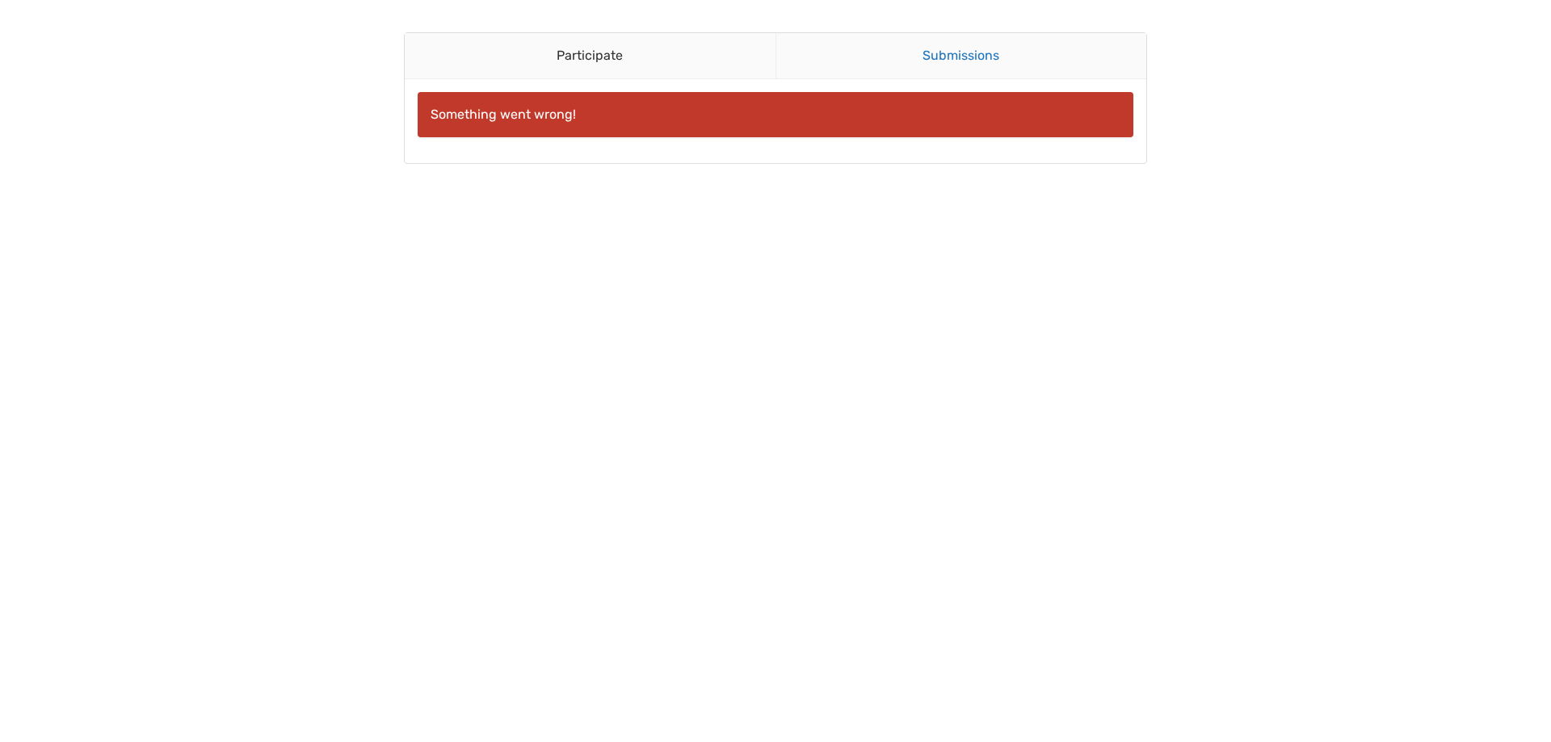
click at [948, 69] on link "Submissions" at bounding box center [960, 56] width 371 height 46
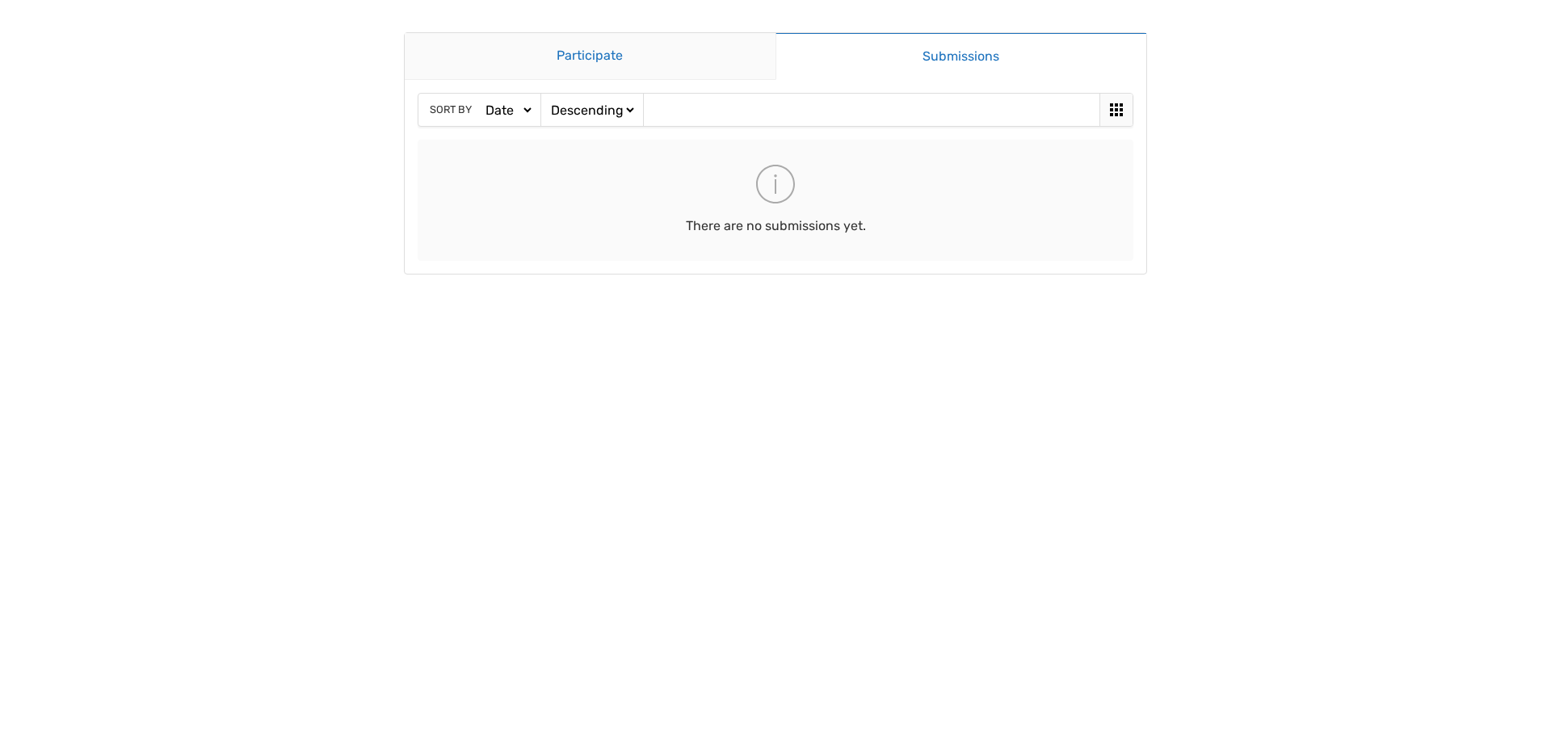
click at [540, 44] on link "Participate" at bounding box center [590, 56] width 371 height 47
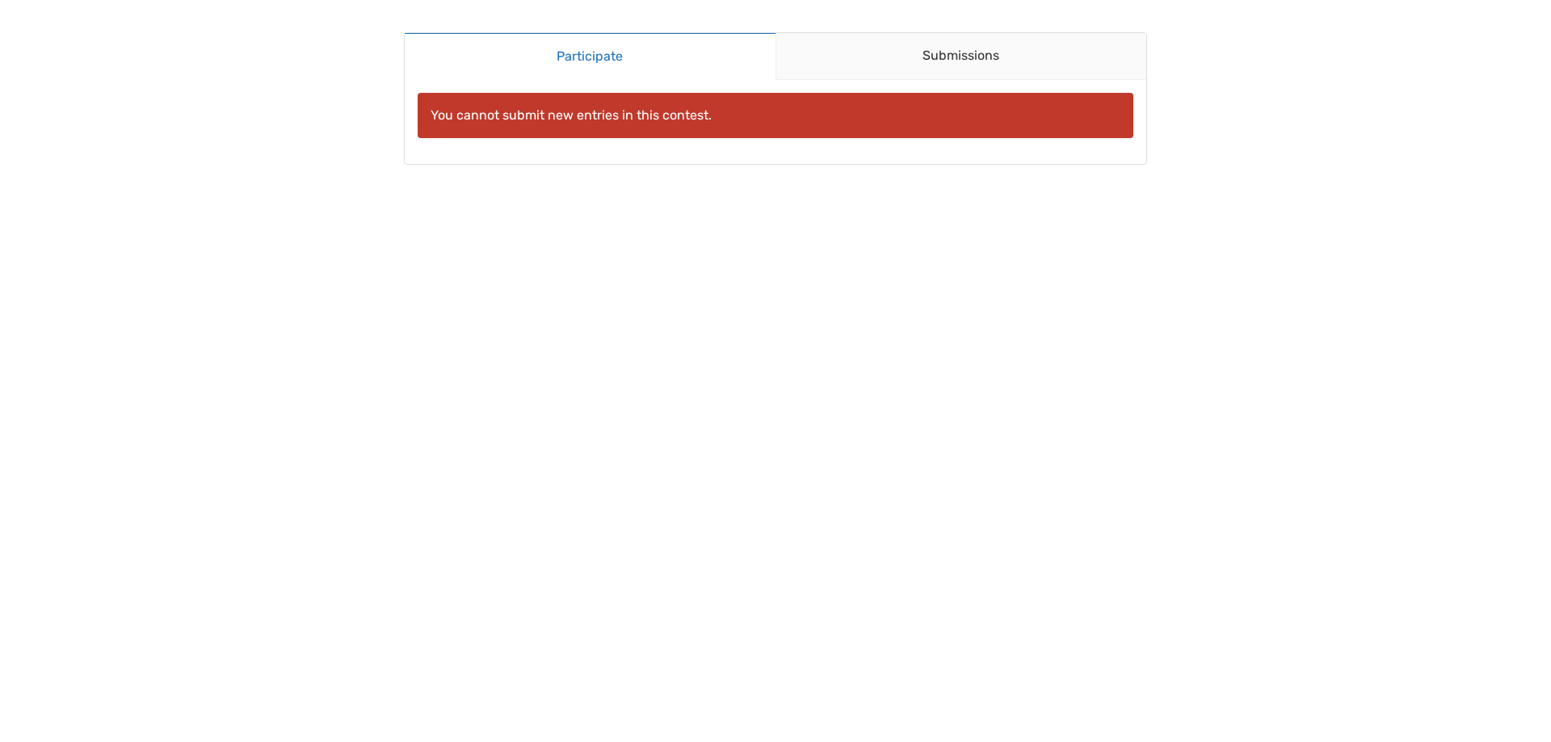
drag, startPoint x: 489, startPoint y: 116, endPoint x: 759, endPoint y: 119, distance: 270.6
click at [759, 119] on div "You cannot submit new entries in this contest." at bounding box center [776, 115] width 716 height 45
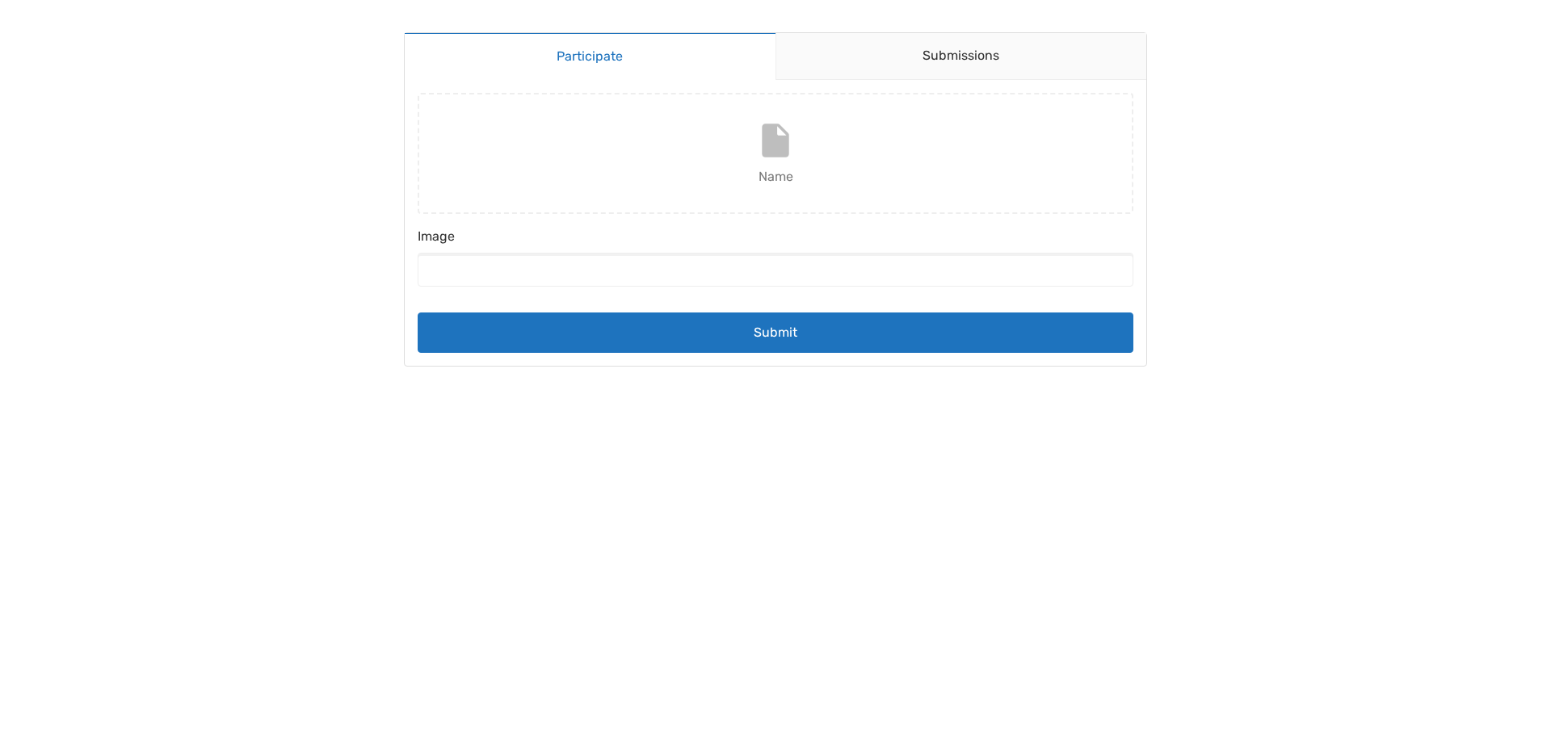
click at [754, 153] on input "Name" at bounding box center [775, 153] width 728 height 121
type input "C:\fakepath\Airmaster-banner-email2.png"
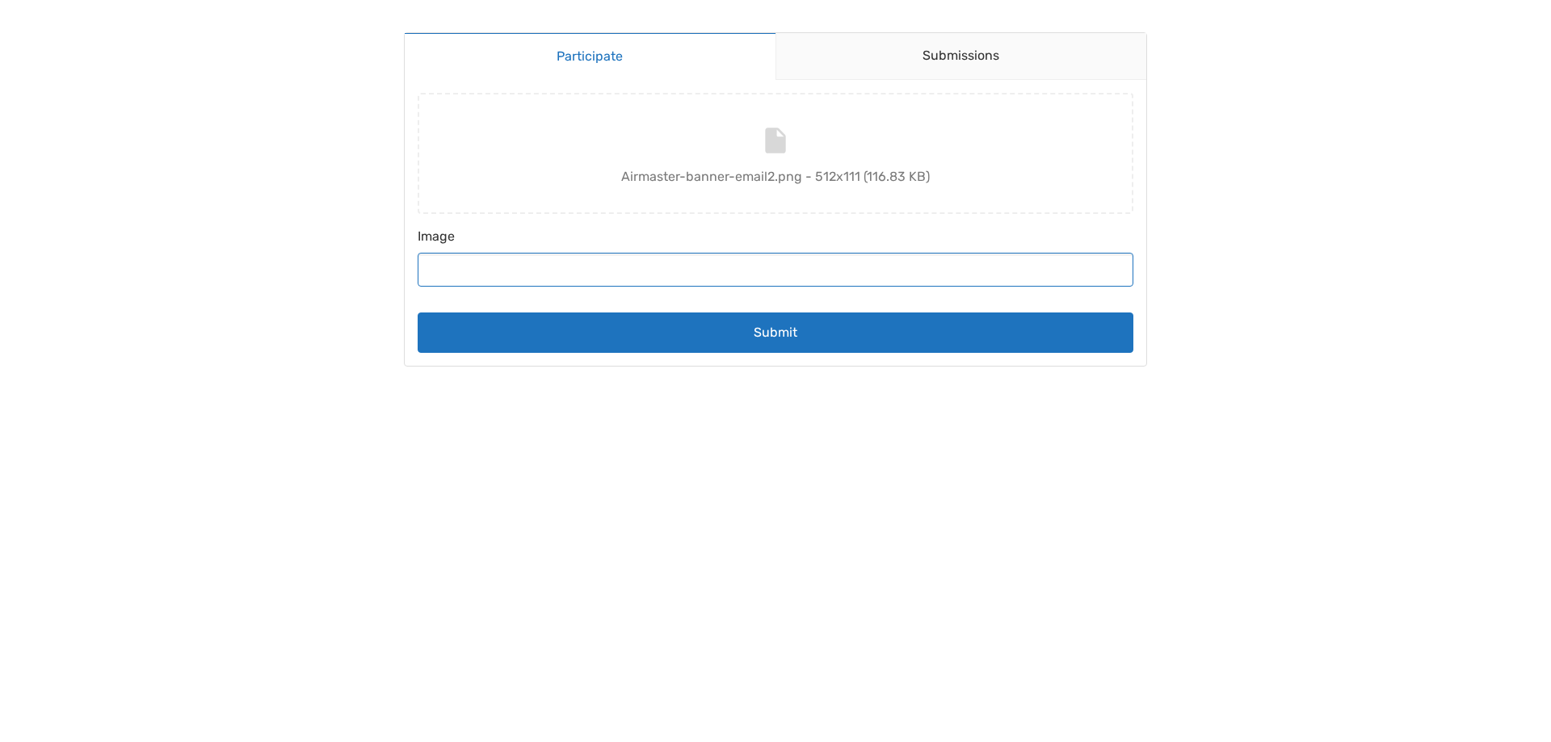
click at [595, 269] on input "Image" at bounding box center [776, 270] width 716 height 34
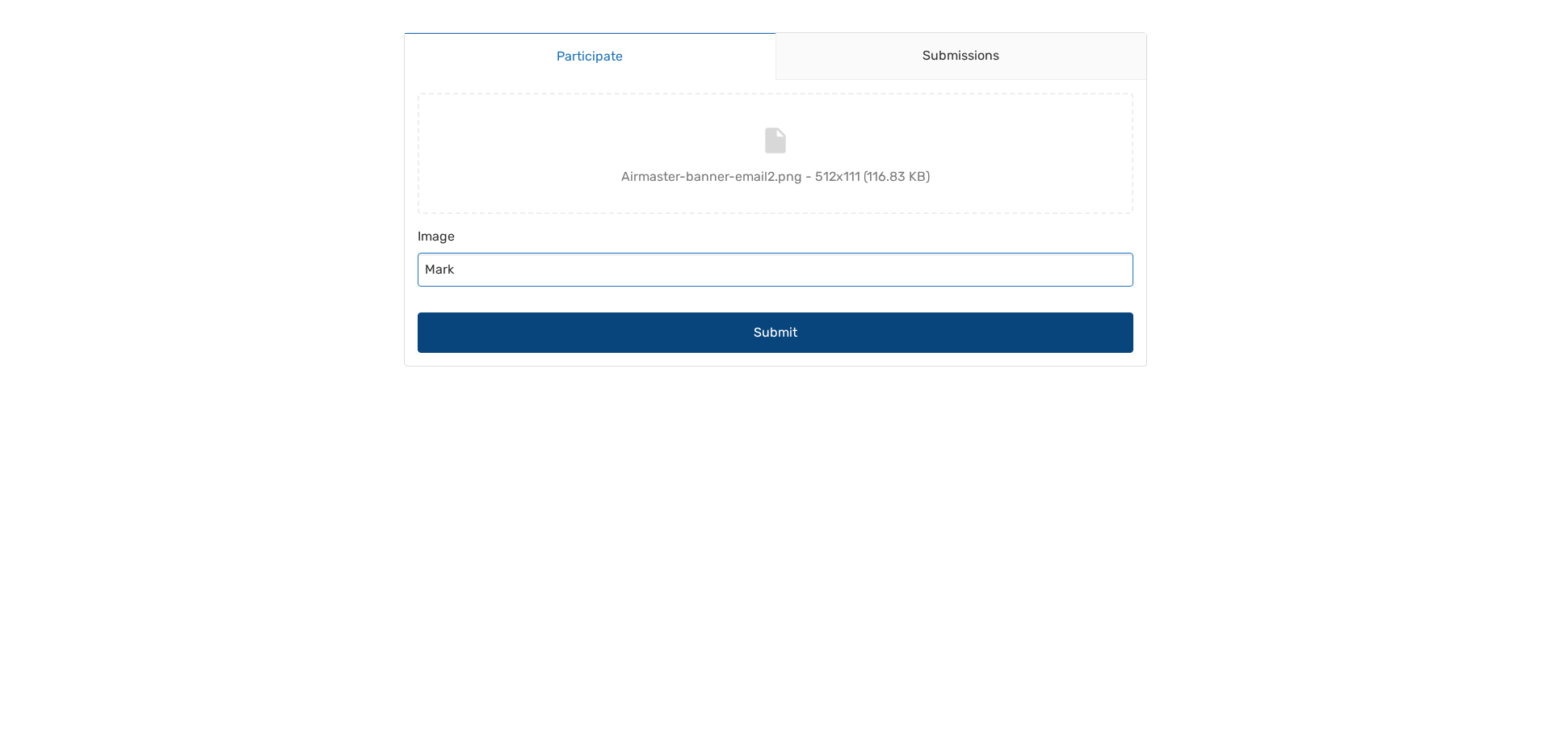
type input "Mark"
click at [774, 337] on button "Submit" at bounding box center [776, 333] width 716 height 40
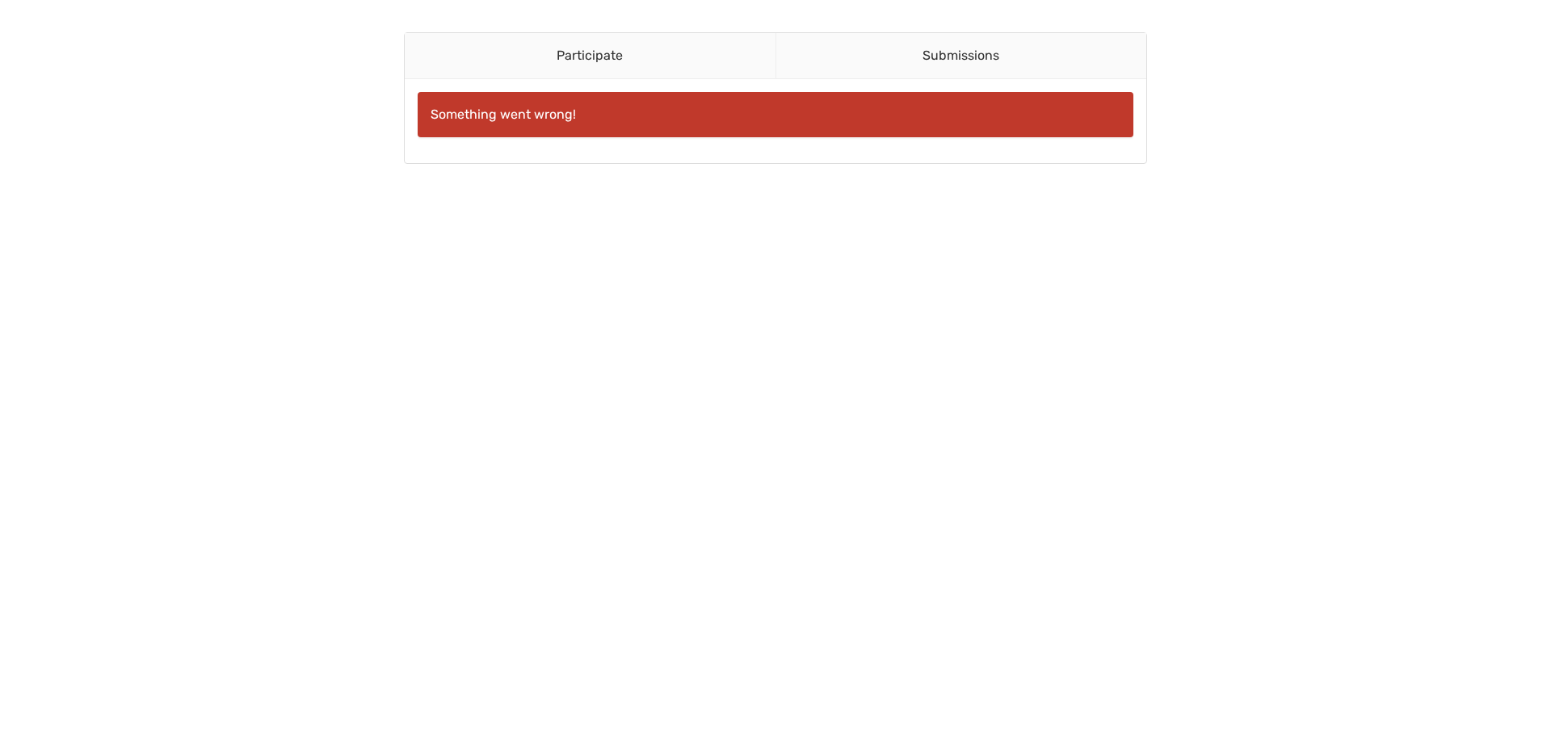
click at [1198, 247] on body "Participate Submissions Participate Submissions Something went wrong!" at bounding box center [775, 371] width 1551 height 742
